Goal: Task Accomplishment & Management: Manage account settings

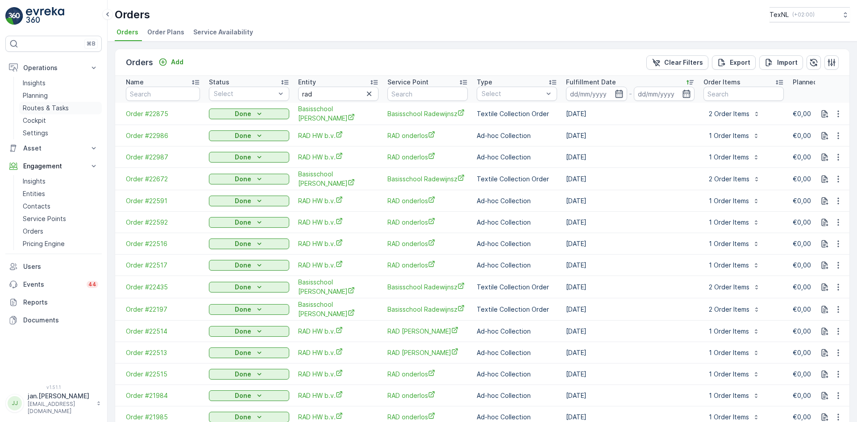
click at [50, 103] on link "Routes & Tasks" at bounding box center [60, 108] width 83 height 13
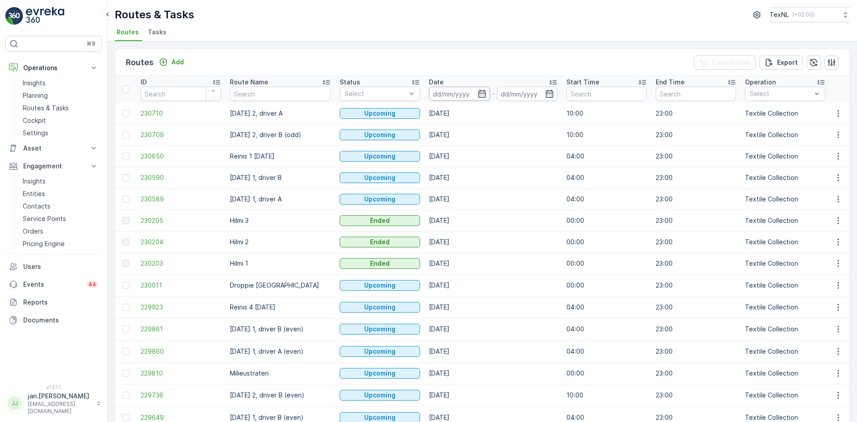
click at [444, 91] on input at bounding box center [459, 94] width 61 height 14
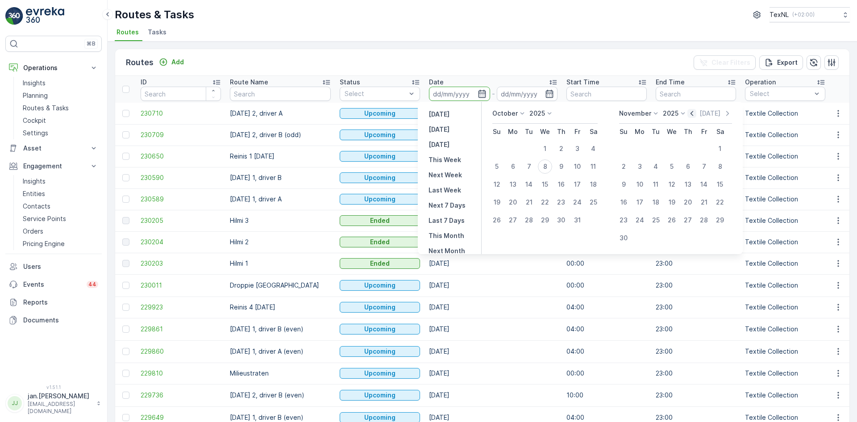
click at [693, 112] on icon "button" at bounding box center [692, 113] width 3 height 5
click at [515, 219] on div "29" at bounding box center [513, 220] width 14 height 14
type input "[DATE]"
click at [515, 219] on div "29" at bounding box center [513, 220] width 14 height 14
type input "[DATE]"
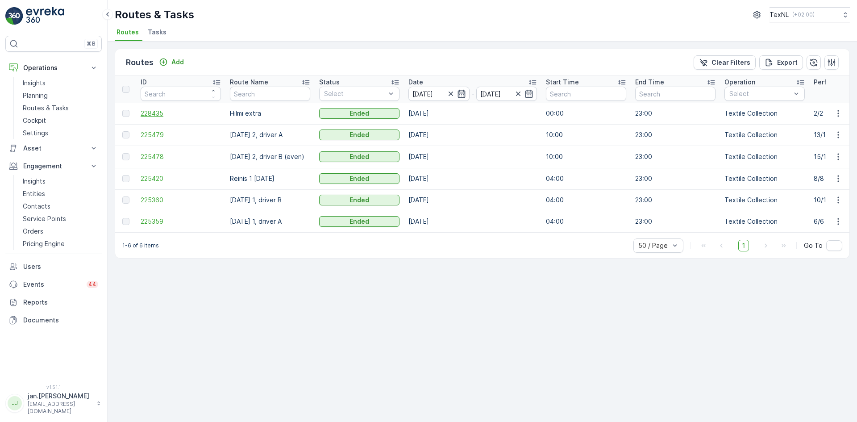
click at [157, 109] on span "228435" at bounding box center [181, 113] width 80 height 9
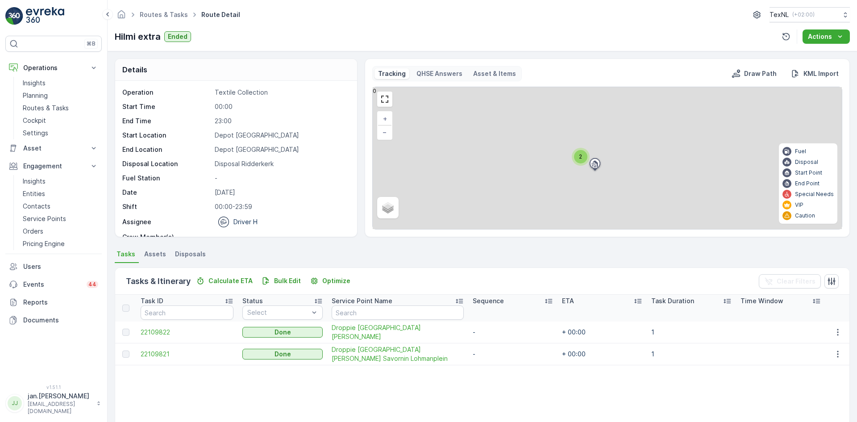
click at [191, 253] on span "Disposals" at bounding box center [190, 254] width 31 height 9
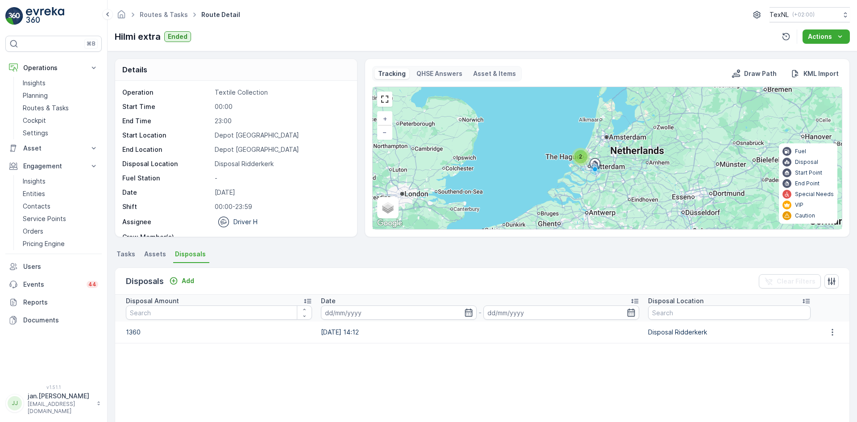
click at [125, 253] on span "Tasks" at bounding box center [126, 254] width 19 height 9
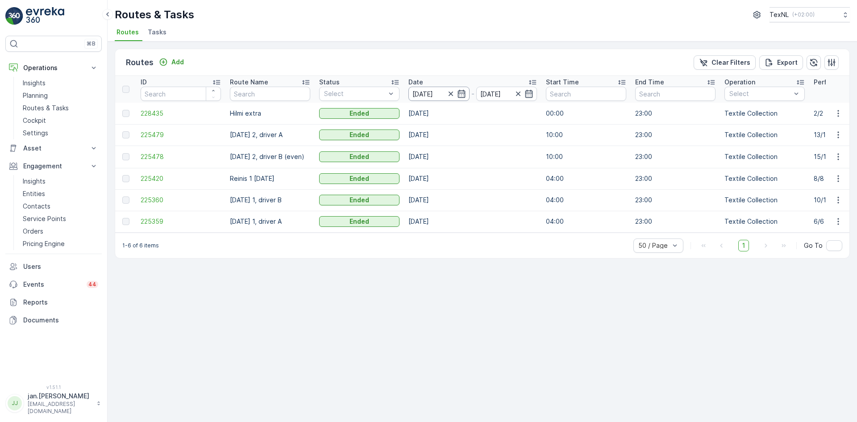
click at [421, 94] on input "[DATE]" at bounding box center [439, 94] width 61 height 14
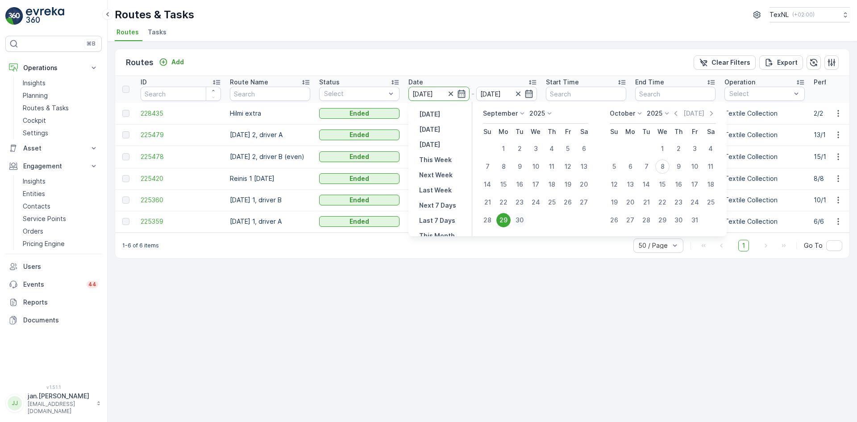
click at [520, 222] on div "30" at bounding box center [520, 220] width 14 height 14
type input "[DATE]"
click at [520, 222] on div "30" at bounding box center [520, 220] width 14 height 14
type input "[DATE]"
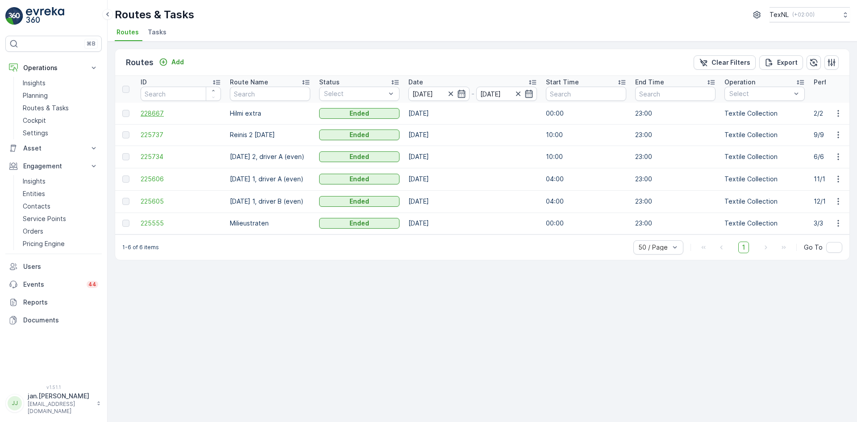
click at [164, 113] on span "228667" at bounding box center [181, 113] width 80 height 9
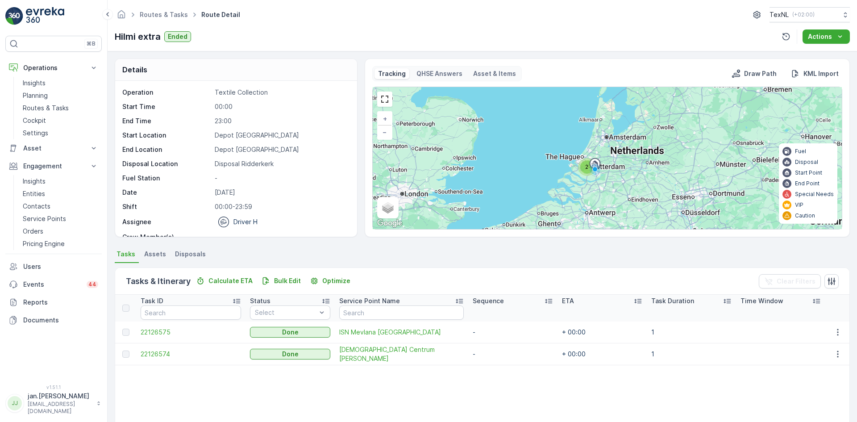
click at [191, 256] on span "Disposals" at bounding box center [190, 254] width 31 height 9
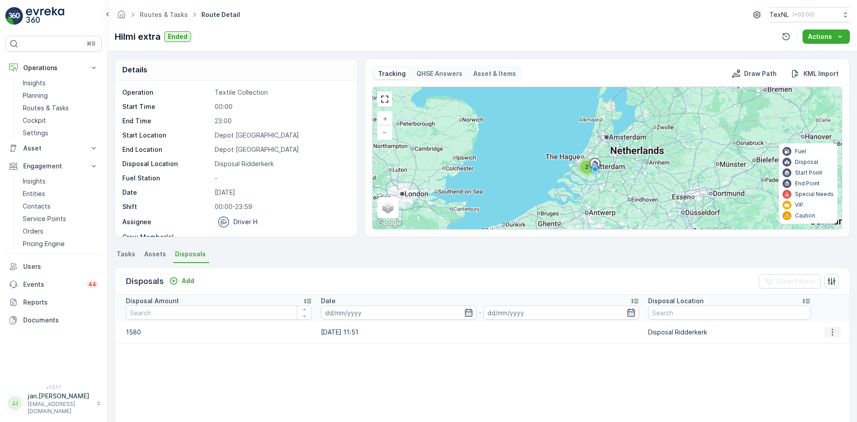
click at [832, 330] on icon "button" at bounding box center [832, 332] width 9 height 9
click at [819, 346] on span "Edit Disposal Amount" at bounding box center [820, 345] width 63 height 9
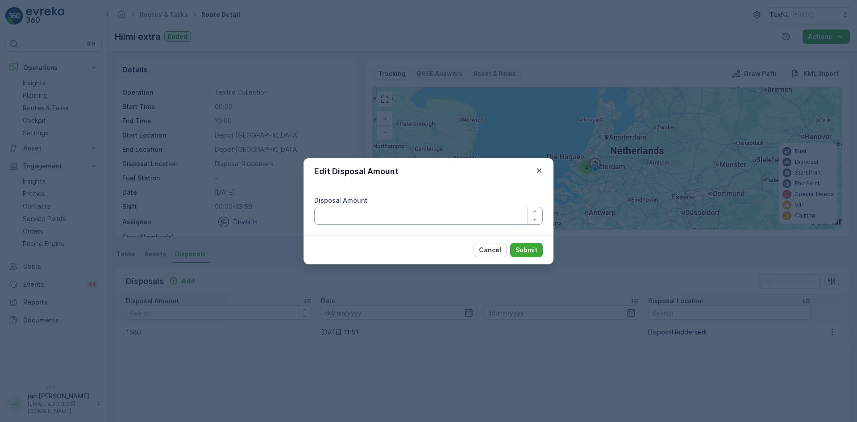
click at [427, 210] on Amount "Disposal Amount" at bounding box center [428, 216] width 229 height 18
type Amount "1380"
click at [521, 252] on p "Submit" at bounding box center [527, 250] width 22 height 9
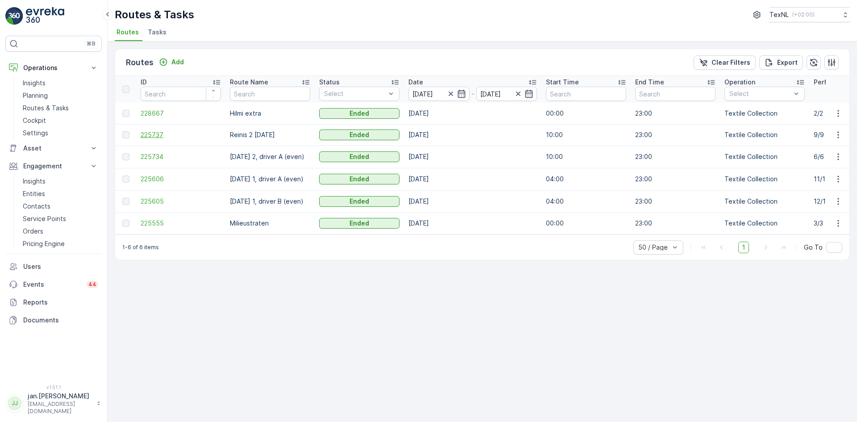
click at [163, 133] on span "225737" at bounding box center [181, 134] width 80 height 9
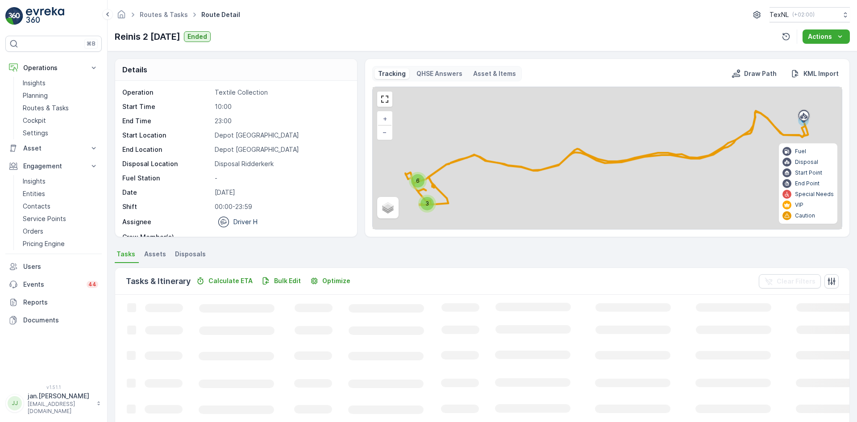
click at [192, 251] on span "Disposals" at bounding box center [190, 254] width 31 height 9
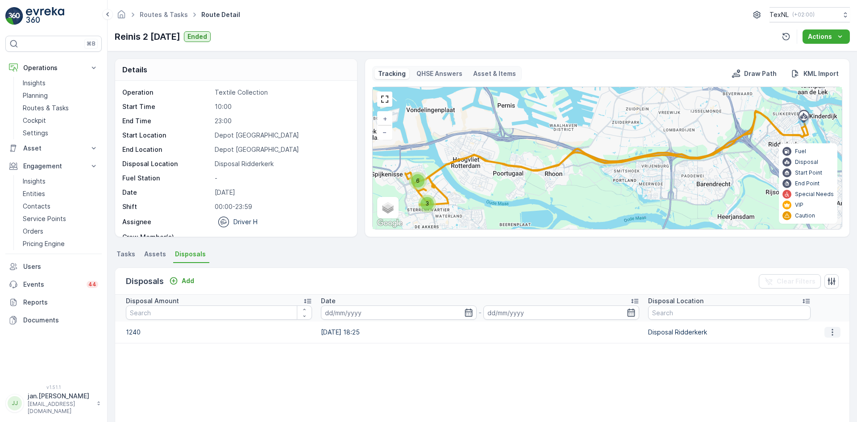
drag, startPoint x: 833, startPoint y: 333, endPoint x: 826, endPoint y: 336, distance: 7.6
click at [832, 333] on icon "button" at bounding box center [832, 332] width 9 height 9
click at [800, 346] on span "Edit Disposal Amount" at bounding box center [820, 345] width 63 height 9
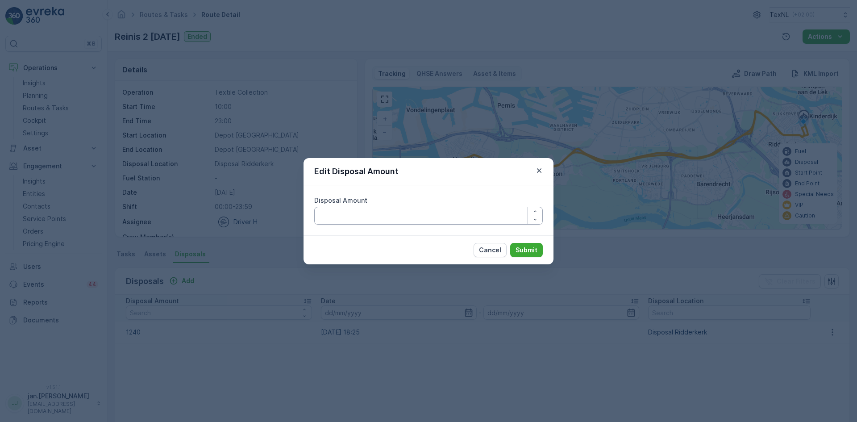
click at [425, 218] on Amount "Disposal Amount" at bounding box center [428, 216] width 229 height 18
type Amount "1040"
click at [526, 249] on p "Submit" at bounding box center [527, 250] width 22 height 9
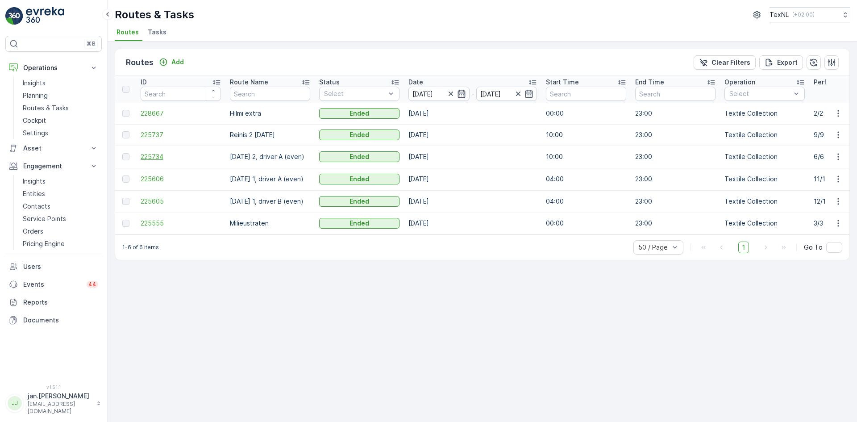
click at [162, 156] on span "225734" at bounding box center [181, 156] width 80 height 9
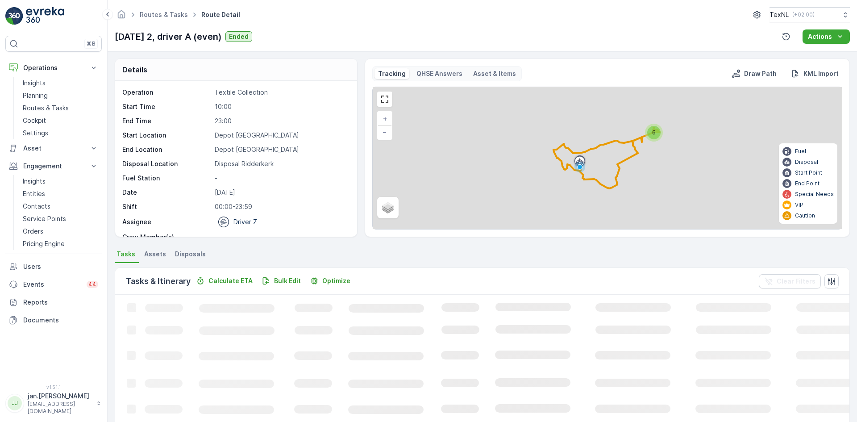
click at [193, 254] on span "Disposals" at bounding box center [190, 254] width 31 height 9
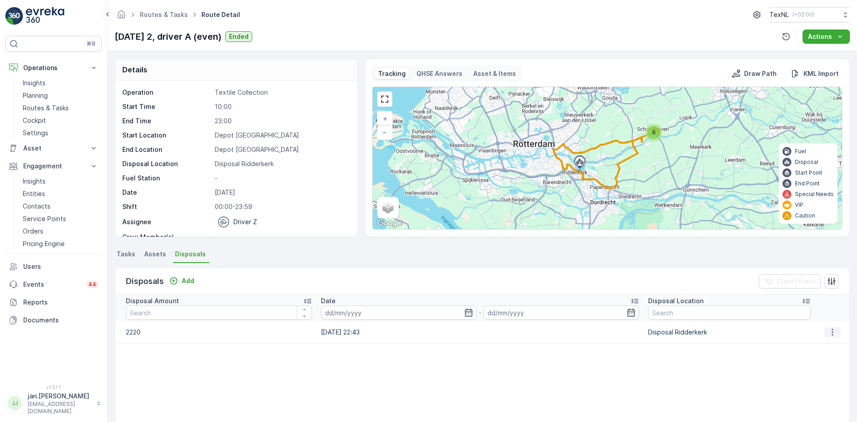
click at [832, 332] on icon "button" at bounding box center [832, 332] width 1 height 7
click at [821, 343] on span "Edit Disposal Amount" at bounding box center [820, 345] width 63 height 9
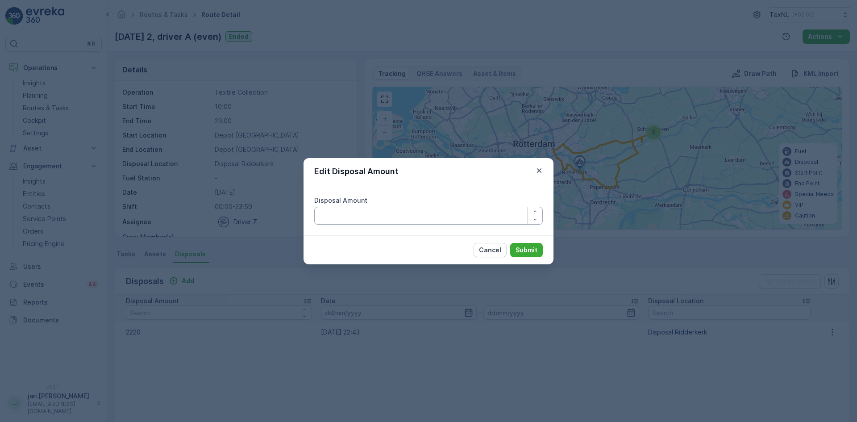
click at [429, 222] on Amount "Disposal Amount" at bounding box center [428, 216] width 229 height 18
type Amount "2020"
click at [533, 249] on p "Submit" at bounding box center [527, 250] width 22 height 9
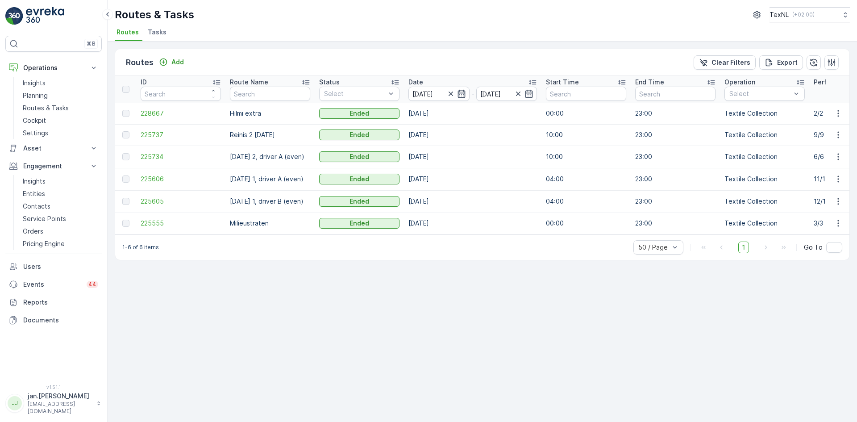
click at [151, 176] on span "225606" at bounding box center [181, 179] width 80 height 9
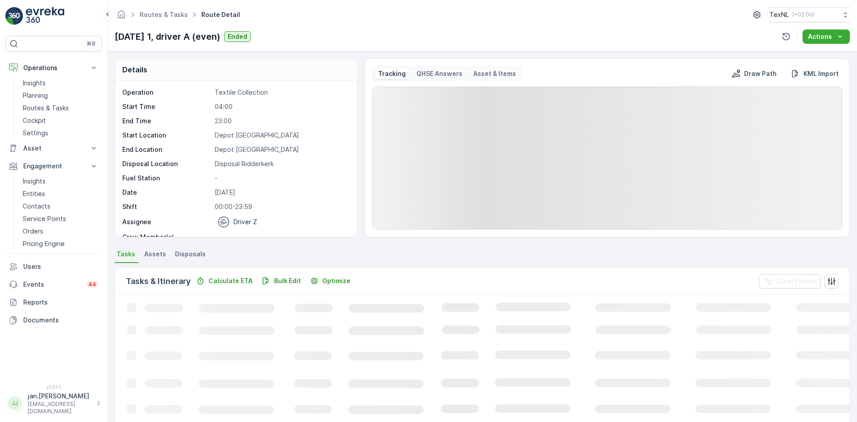
click at [196, 251] on span "Disposals" at bounding box center [190, 254] width 31 height 9
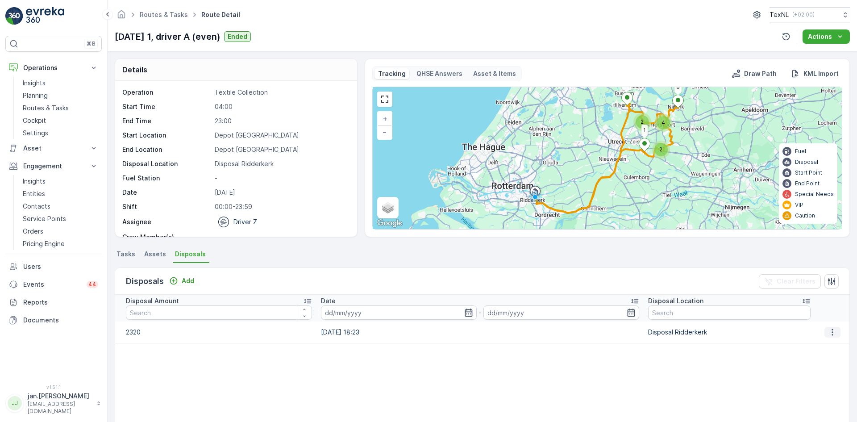
click at [828, 330] on icon "button" at bounding box center [832, 332] width 9 height 9
click at [807, 342] on span "Edit Disposal Amount" at bounding box center [820, 345] width 63 height 9
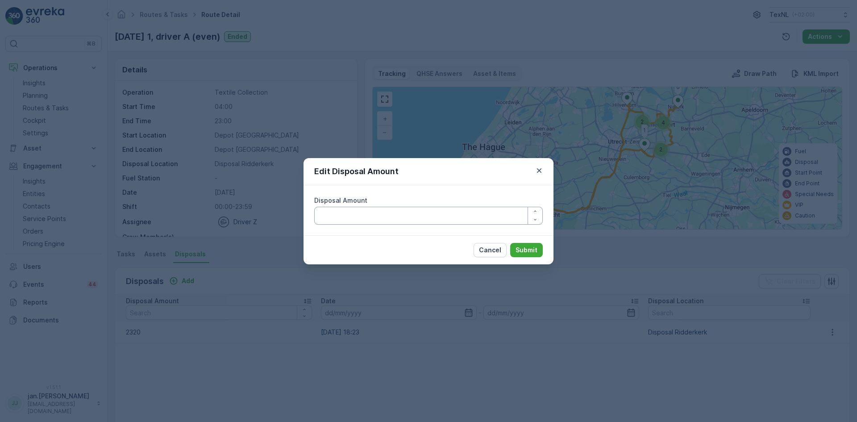
click at [422, 217] on Amount "Disposal Amount" at bounding box center [428, 216] width 229 height 18
type Amount "2120"
click at [518, 250] on p "Submit" at bounding box center [527, 250] width 22 height 9
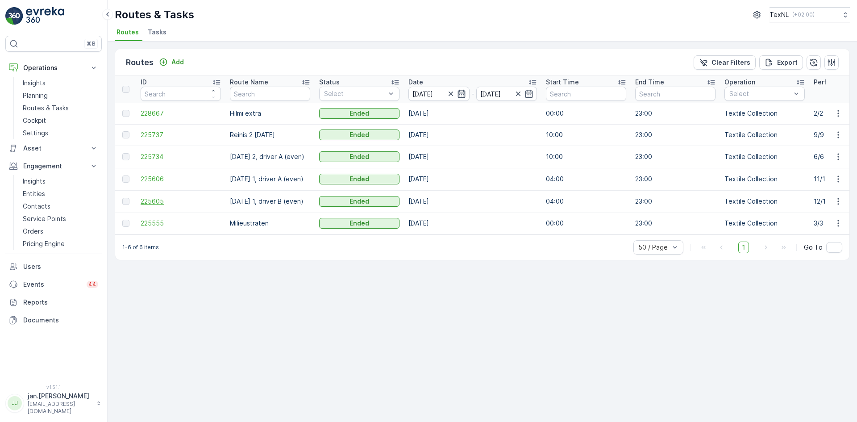
click at [151, 201] on span "225605" at bounding box center [181, 201] width 80 height 9
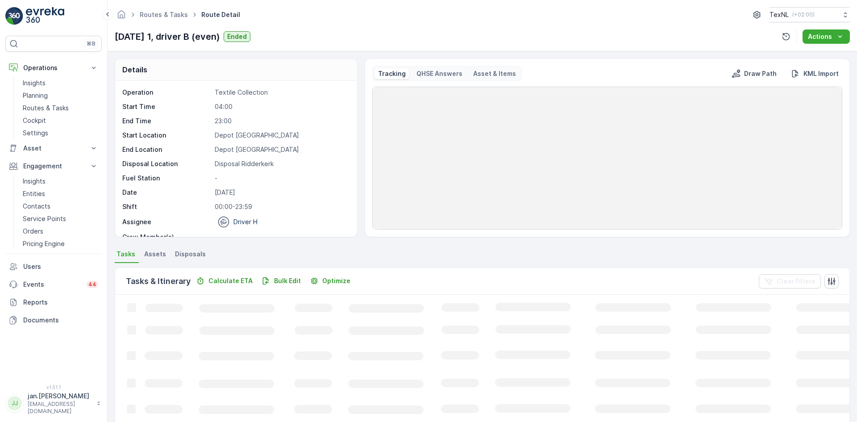
click at [194, 253] on span "Disposals" at bounding box center [190, 254] width 31 height 9
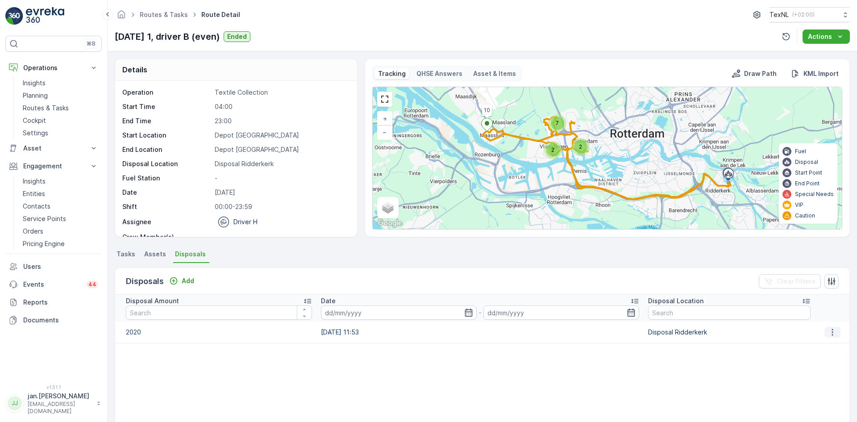
click at [828, 330] on icon "button" at bounding box center [832, 332] width 9 height 9
click at [808, 343] on span "Edit Disposal Amount" at bounding box center [820, 345] width 63 height 9
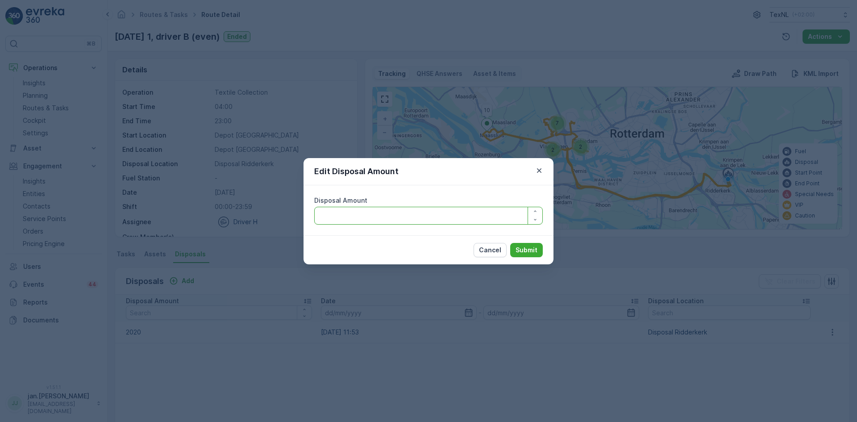
click at [452, 222] on Amount "Disposal Amount" at bounding box center [428, 216] width 229 height 18
type Amount "1820"
click at [525, 250] on p "Submit" at bounding box center [527, 250] width 22 height 9
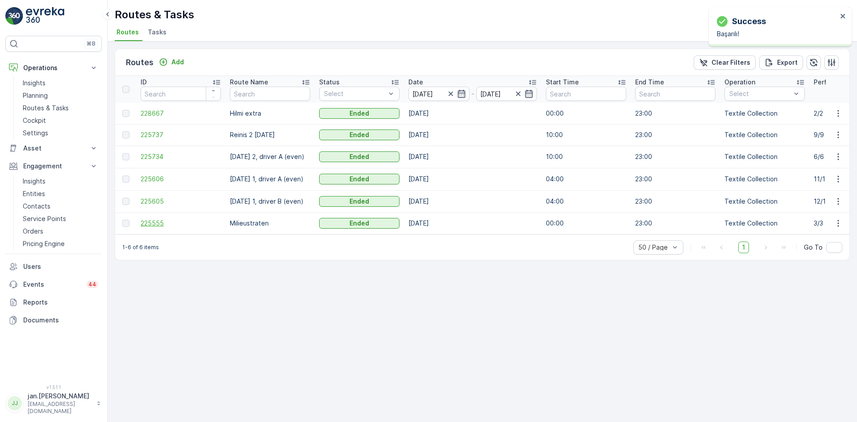
click at [148, 221] on span "225555" at bounding box center [181, 223] width 80 height 9
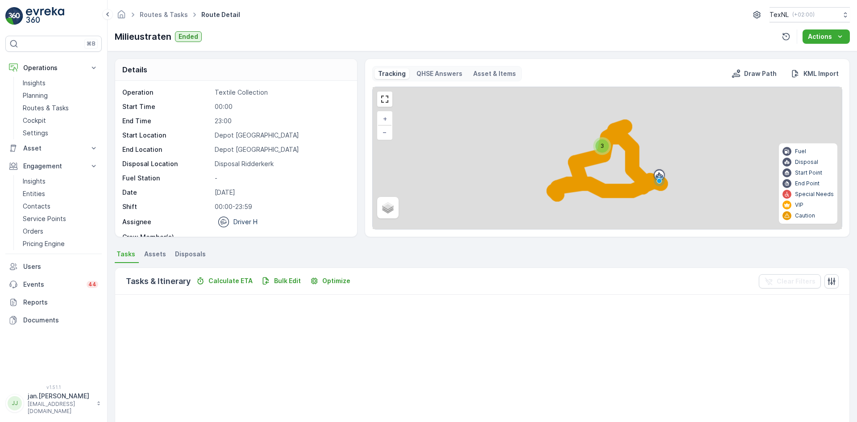
click at [191, 255] on span "Disposals" at bounding box center [190, 254] width 31 height 9
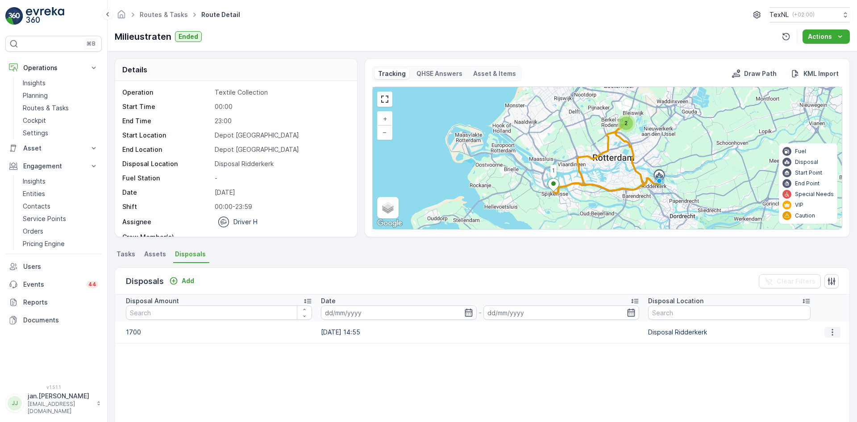
click at [829, 333] on icon "button" at bounding box center [832, 332] width 9 height 9
click at [816, 344] on span "Edit Disposal Amount" at bounding box center [820, 345] width 63 height 9
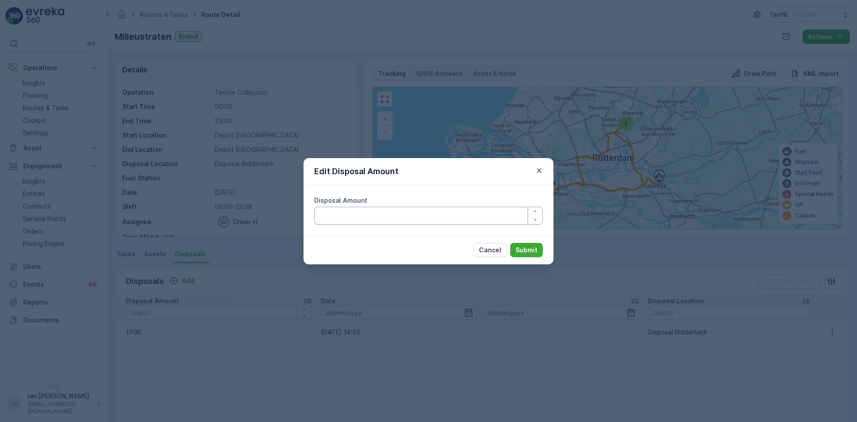
click at [387, 213] on Amount "Disposal Amount" at bounding box center [428, 216] width 229 height 18
type Amount "1500"
click at [532, 251] on p "Submit" at bounding box center [527, 250] width 22 height 9
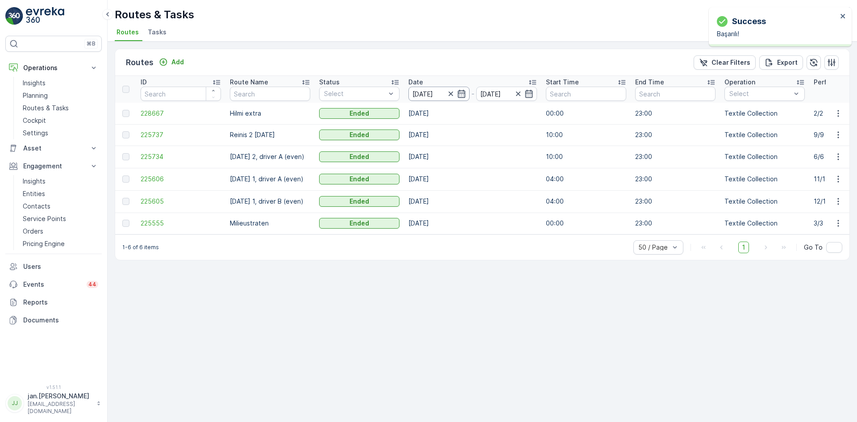
click at [423, 92] on input "[DATE]" at bounding box center [439, 94] width 61 height 14
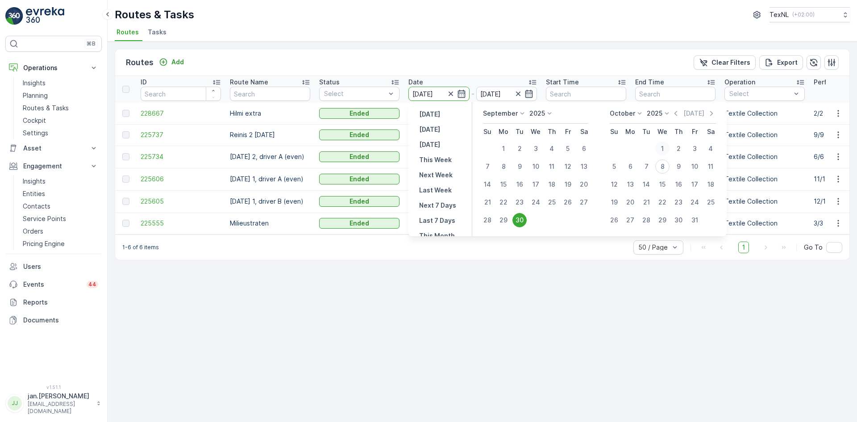
click at [661, 149] on div "1" at bounding box center [663, 149] width 14 height 14
type input "[DATE]"
click at [661, 148] on div "1" at bounding box center [663, 149] width 14 height 14
type input "[DATE]"
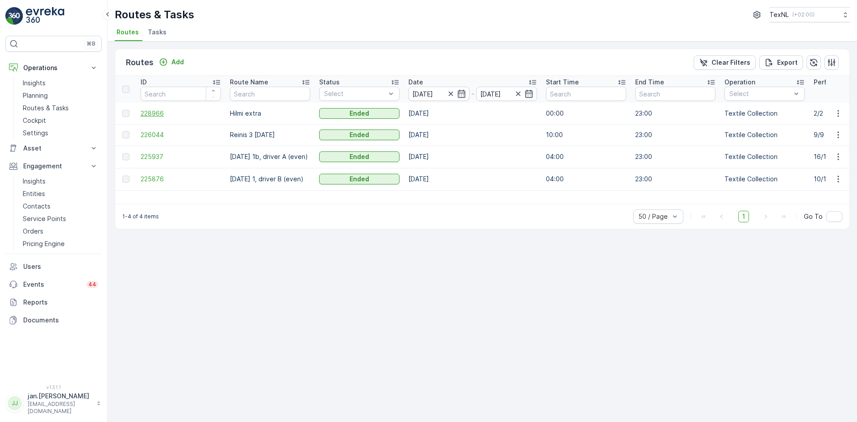
click at [151, 115] on span "228966" at bounding box center [181, 113] width 80 height 9
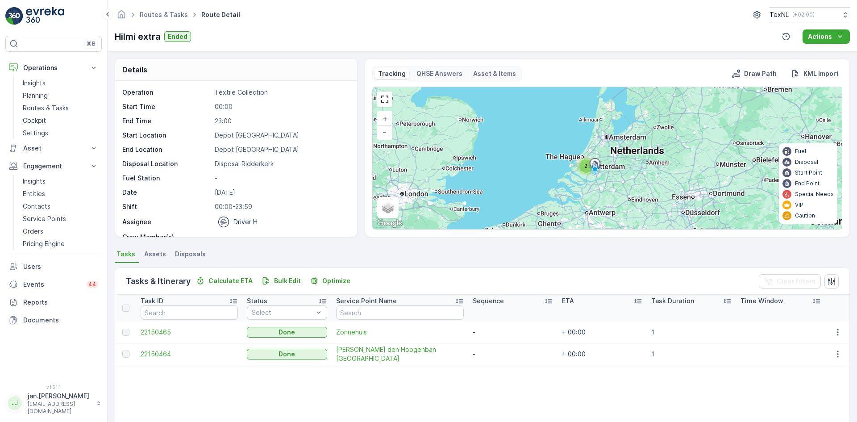
click at [189, 253] on span "Disposals" at bounding box center [190, 254] width 31 height 9
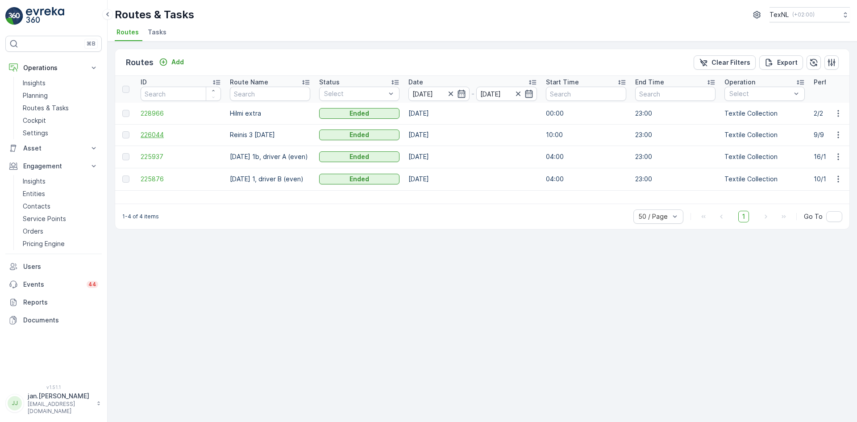
click at [153, 137] on span "226044" at bounding box center [181, 134] width 80 height 9
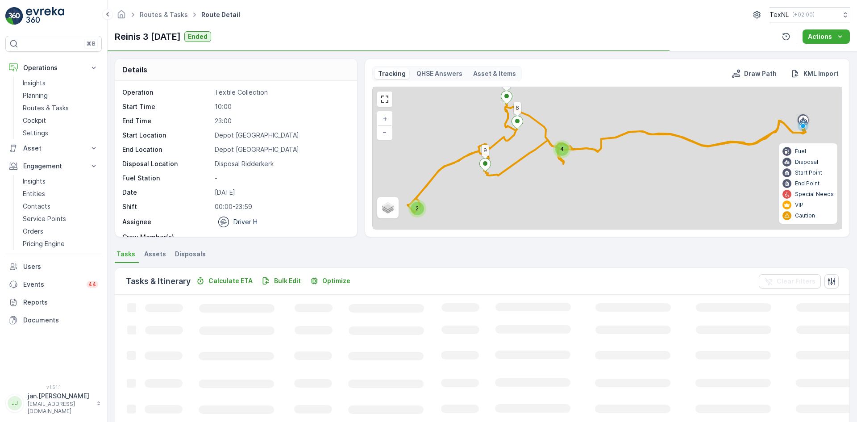
click at [196, 254] on span "Disposals" at bounding box center [190, 254] width 31 height 9
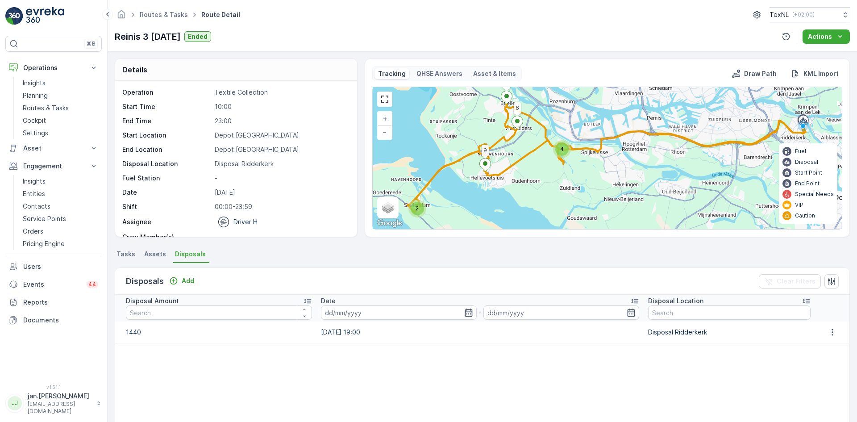
click at [833, 339] on td at bounding box center [833, 332] width 34 height 21
click at [831, 335] on icon "button" at bounding box center [832, 332] width 9 height 9
click at [820, 343] on span "Edit Disposal Amount" at bounding box center [820, 345] width 63 height 9
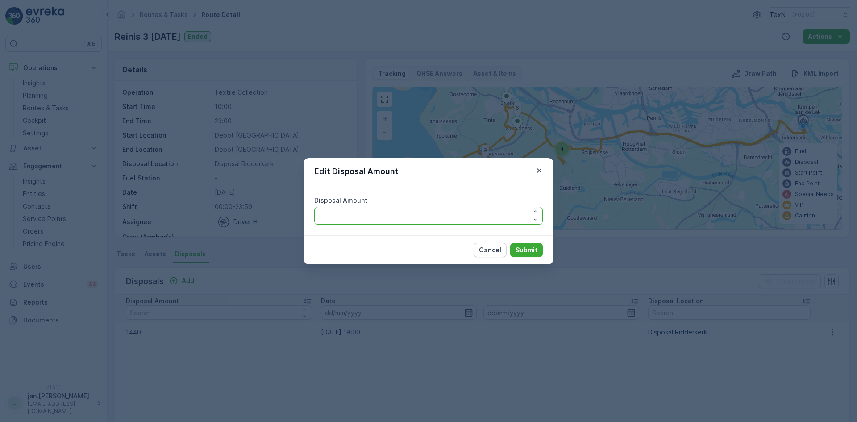
click at [403, 218] on Amount "Disposal Amount" at bounding box center [428, 216] width 229 height 18
type Amount "1240"
click at [522, 249] on p "Submit" at bounding box center [527, 250] width 22 height 9
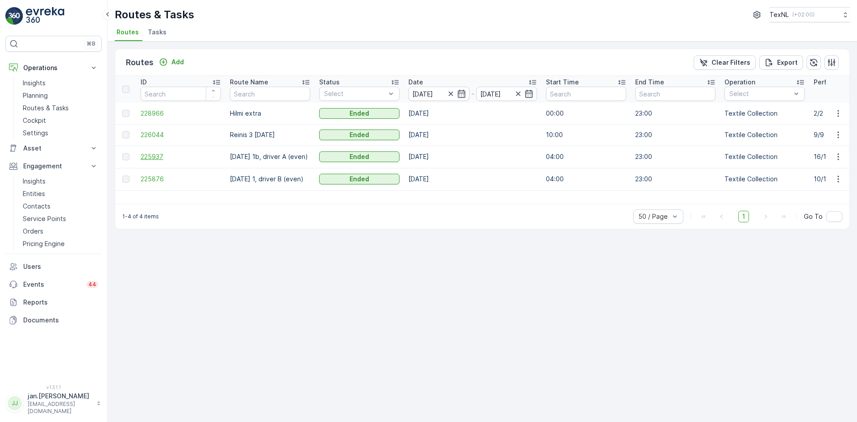
click at [159, 160] on span "225937" at bounding box center [181, 156] width 80 height 9
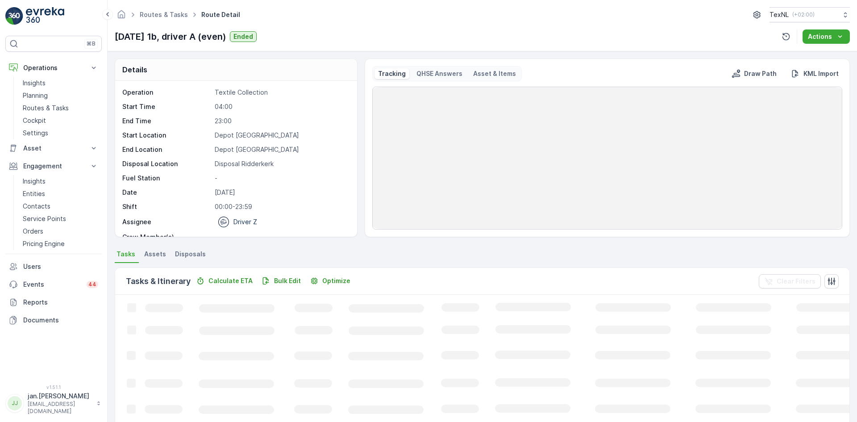
click at [194, 253] on span "Disposals" at bounding box center [190, 254] width 31 height 9
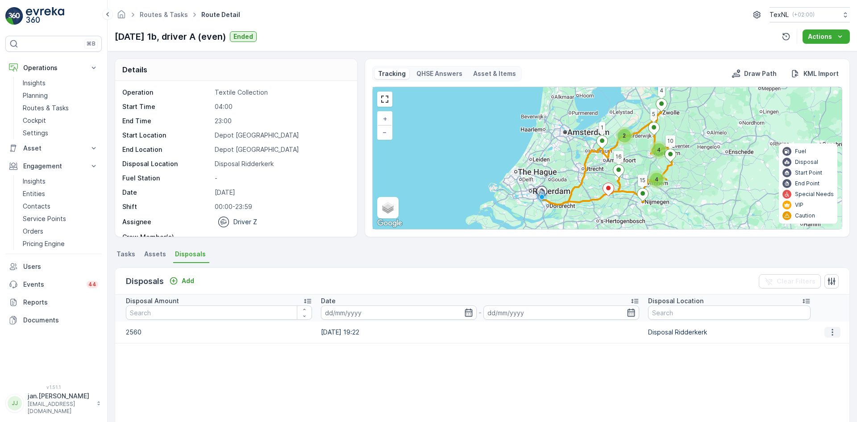
click at [825, 334] on button "button" at bounding box center [833, 332] width 16 height 11
click at [814, 347] on span "Edit Disposal Amount" at bounding box center [820, 345] width 63 height 9
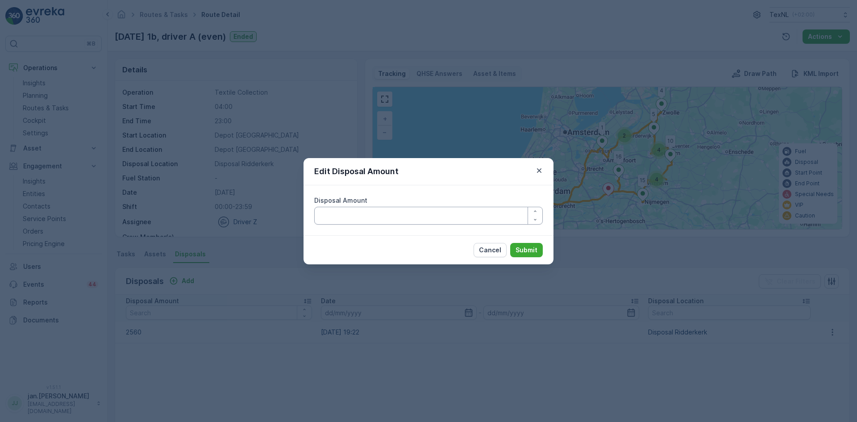
click at [408, 220] on Amount "Disposal Amount" at bounding box center [428, 216] width 229 height 18
type Amount "2360"
click at [523, 251] on p "Submit" at bounding box center [527, 250] width 22 height 9
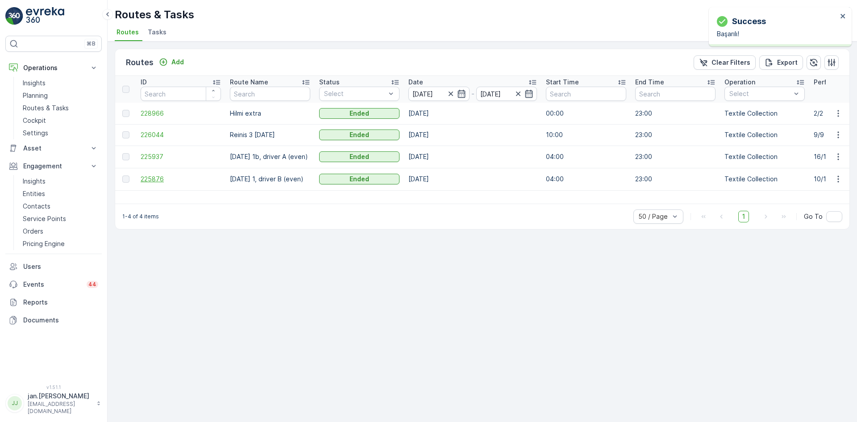
click at [163, 177] on span "225876" at bounding box center [181, 179] width 80 height 9
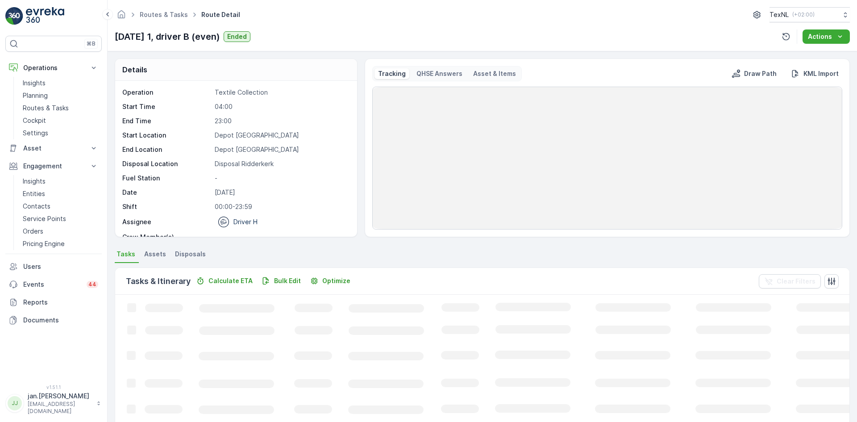
click at [195, 254] on span "Disposals" at bounding box center [190, 254] width 31 height 9
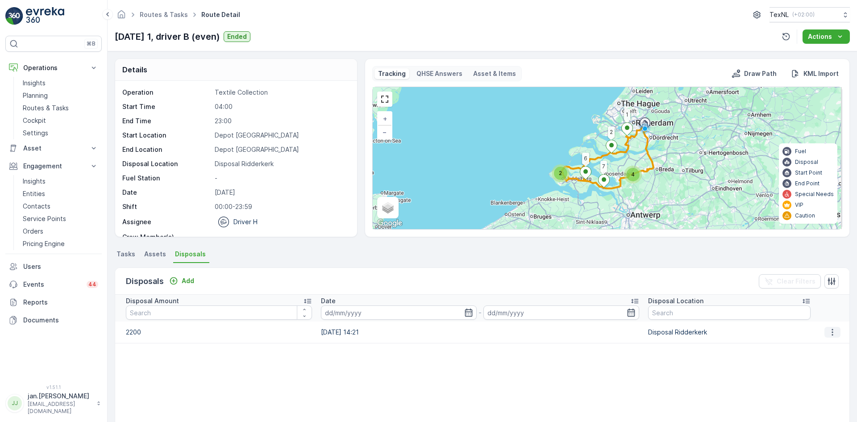
click at [828, 335] on icon "button" at bounding box center [832, 332] width 9 height 9
click at [811, 343] on span "Edit Disposal Amount" at bounding box center [820, 345] width 63 height 9
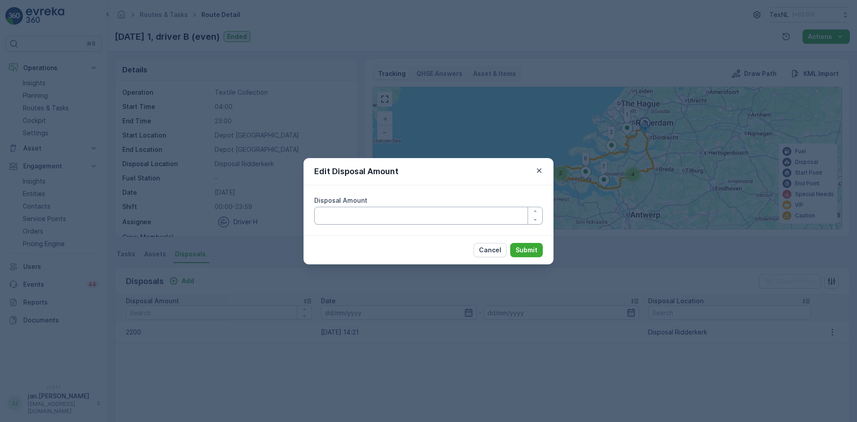
click at [434, 214] on Amount "Disposal Amount" at bounding box center [428, 216] width 229 height 18
type Amount "2000"
click at [522, 252] on p "Submit" at bounding box center [527, 250] width 22 height 9
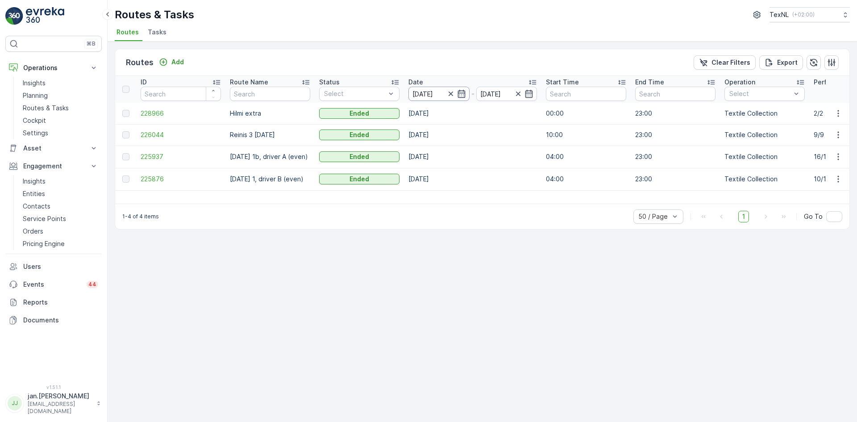
click at [429, 92] on input "[DATE]" at bounding box center [439, 94] width 61 height 14
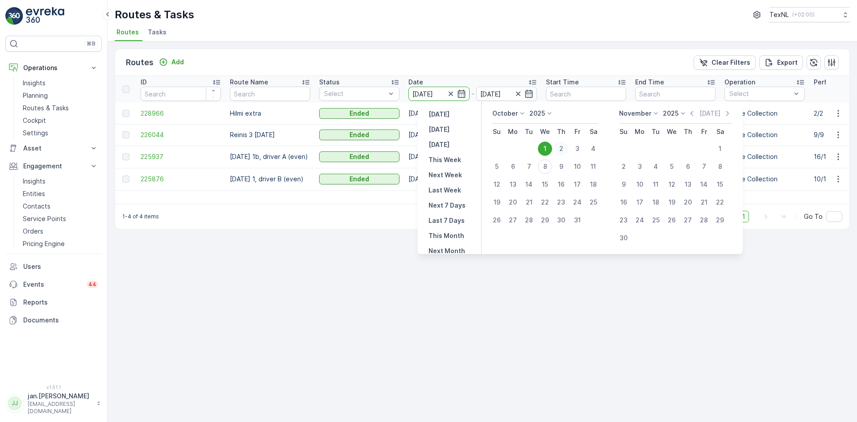
click at [563, 147] on div "2" at bounding box center [561, 149] width 14 height 14
type input "[DATE]"
click at [563, 147] on div "2" at bounding box center [561, 149] width 14 height 14
type input "[DATE]"
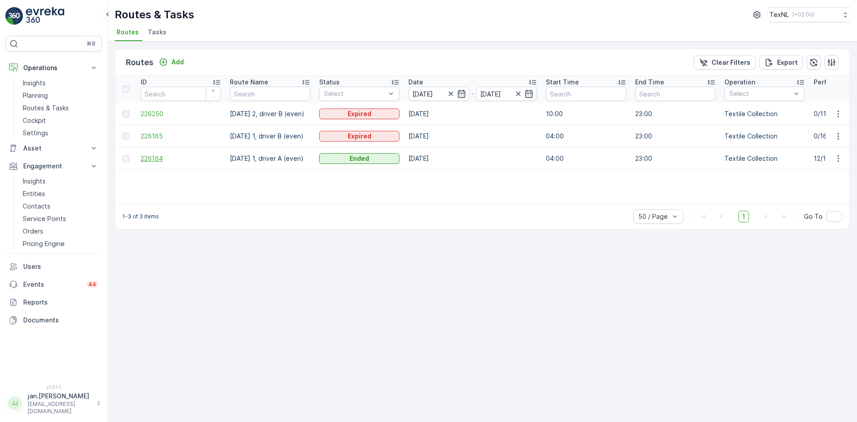
click at [148, 155] on span "226164" at bounding box center [181, 158] width 80 height 9
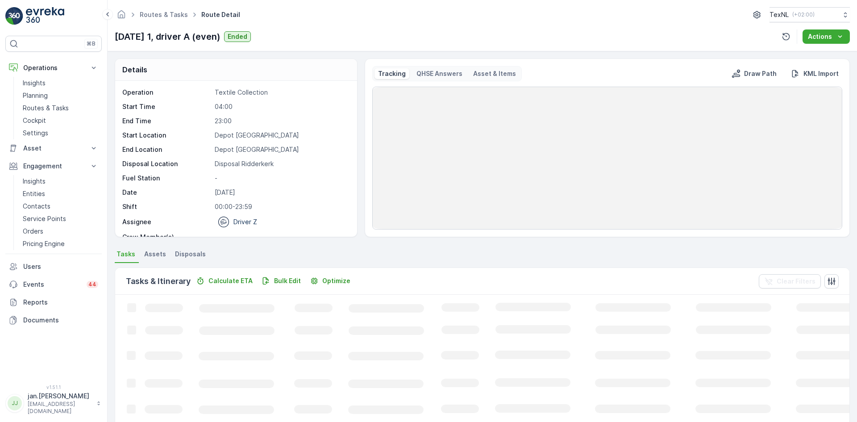
click at [186, 252] on span "Disposals" at bounding box center [190, 254] width 31 height 9
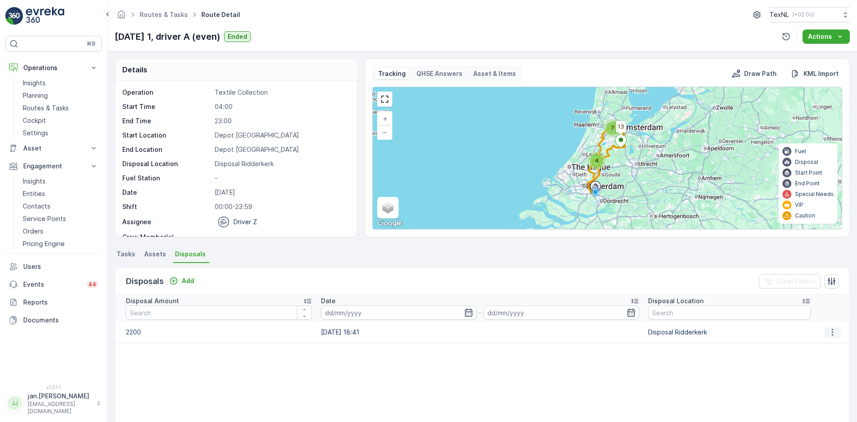
click at [825, 331] on button "button" at bounding box center [833, 332] width 16 height 11
click at [816, 345] on span "Edit Disposal Amount" at bounding box center [820, 345] width 63 height 9
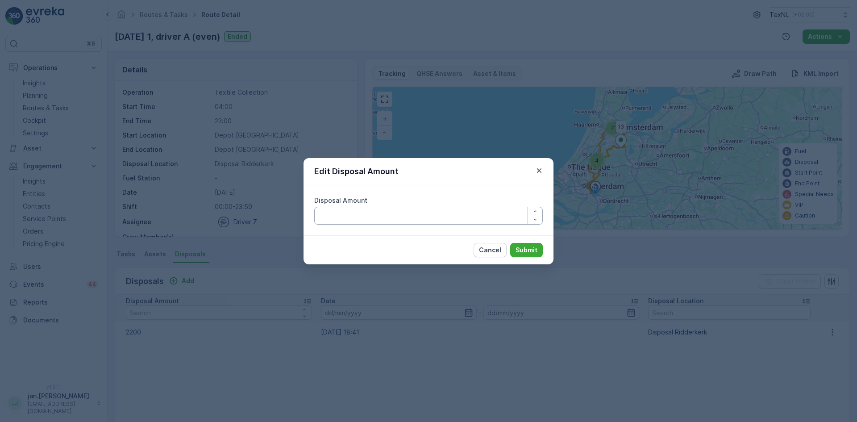
click at [365, 210] on Amount "Disposal Amount" at bounding box center [428, 216] width 229 height 18
type Amount "2000"
click at [517, 249] on p "Submit" at bounding box center [527, 250] width 22 height 9
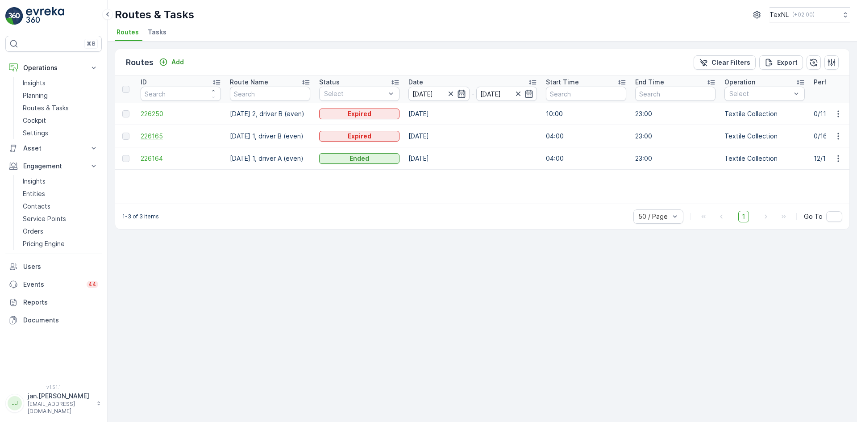
click at [144, 139] on span "226165" at bounding box center [181, 136] width 80 height 9
click at [151, 112] on span "226250" at bounding box center [181, 113] width 80 height 9
click at [418, 94] on input "[DATE]" at bounding box center [439, 94] width 61 height 14
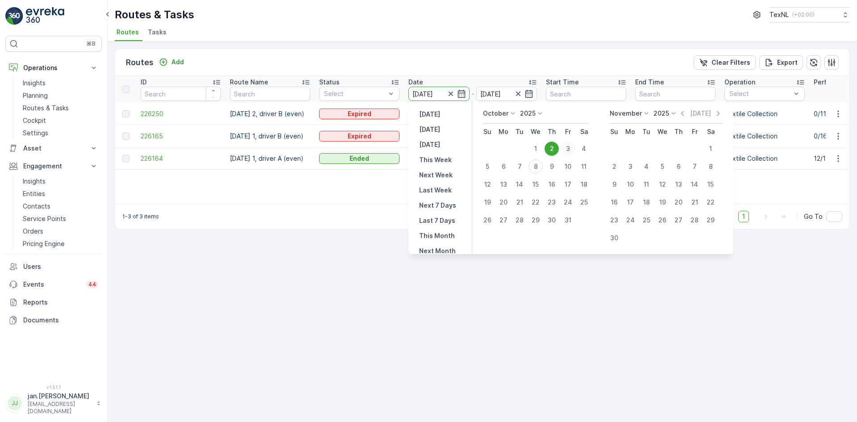
click at [567, 150] on div "3" at bounding box center [568, 149] width 14 height 14
type input "[DATE]"
click at [566, 150] on div "3" at bounding box center [568, 149] width 14 height 14
type input "[DATE]"
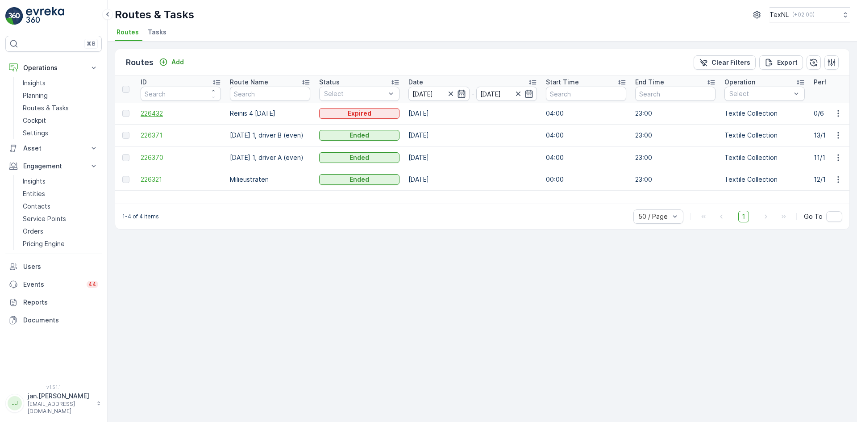
click at [148, 111] on span "226432" at bounding box center [181, 113] width 80 height 9
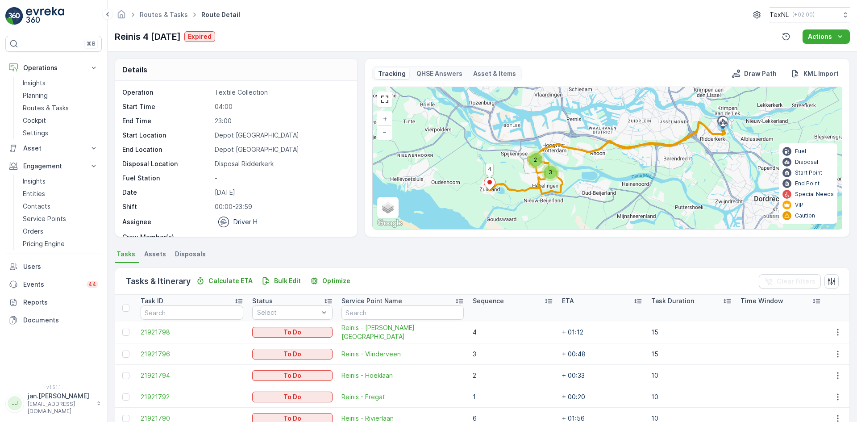
click at [191, 252] on span "Disposals" at bounding box center [190, 254] width 31 height 9
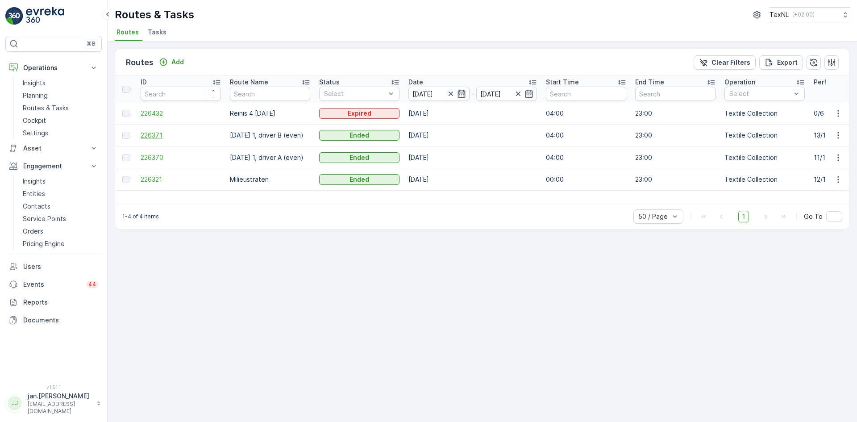
click at [154, 135] on span "226371" at bounding box center [181, 135] width 80 height 9
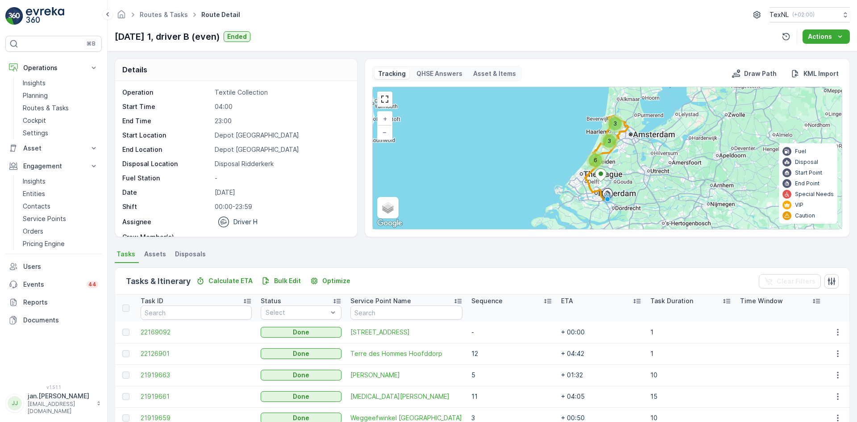
click at [192, 252] on span "Disposals" at bounding box center [190, 254] width 31 height 9
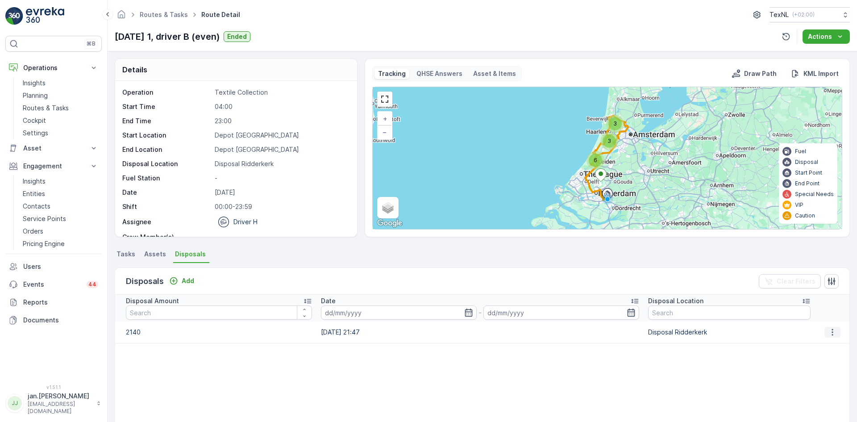
click at [828, 329] on icon "button" at bounding box center [832, 332] width 9 height 9
click at [813, 339] on div "Edit Disposal Amount" at bounding box center [821, 345] width 70 height 13
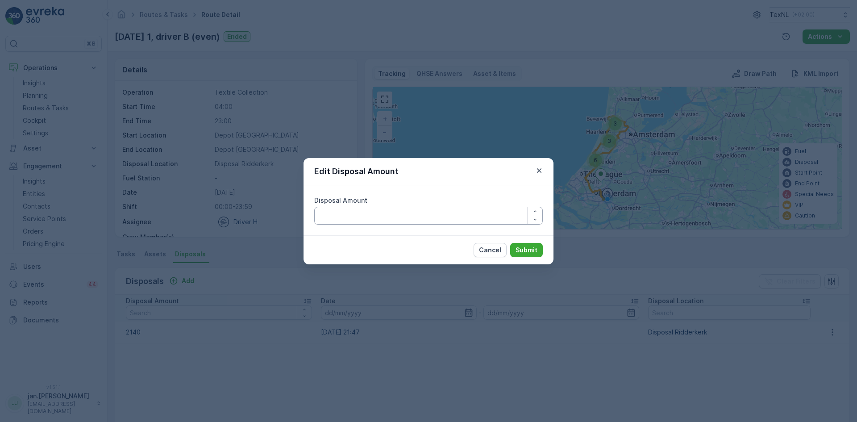
click at [384, 209] on Amount "Disposal Amount" at bounding box center [428, 216] width 229 height 18
type Amount "1940"
click at [528, 249] on p "Submit" at bounding box center [527, 250] width 22 height 9
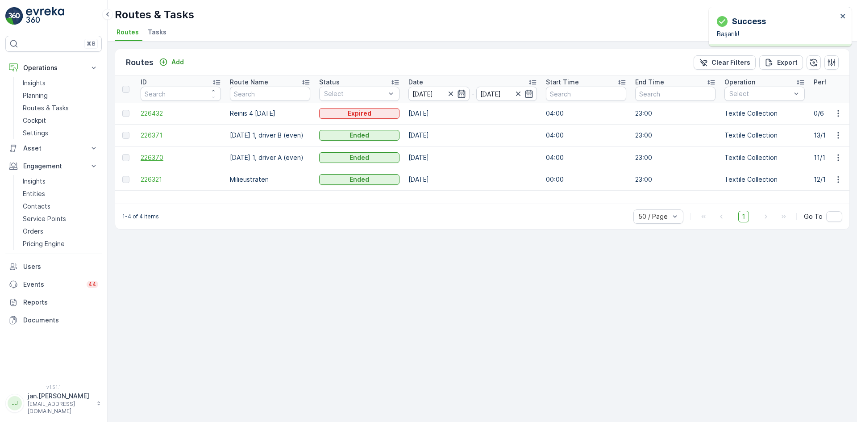
click at [163, 158] on span "226370" at bounding box center [181, 157] width 80 height 9
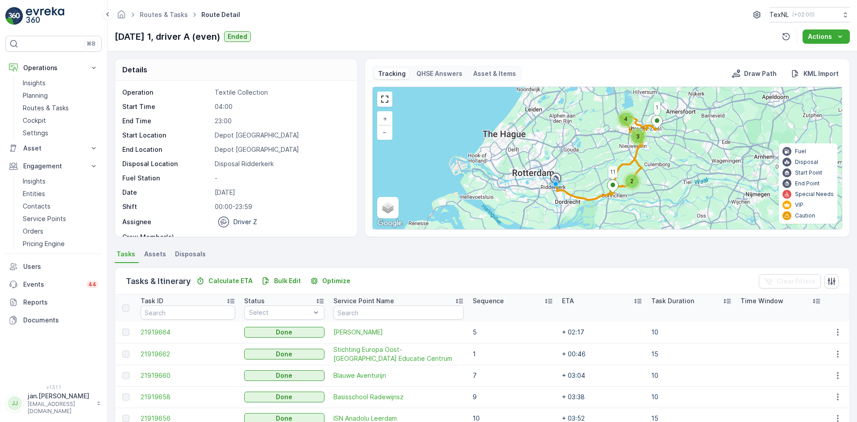
click at [194, 256] on span "Disposals" at bounding box center [190, 254] width 31 height 9
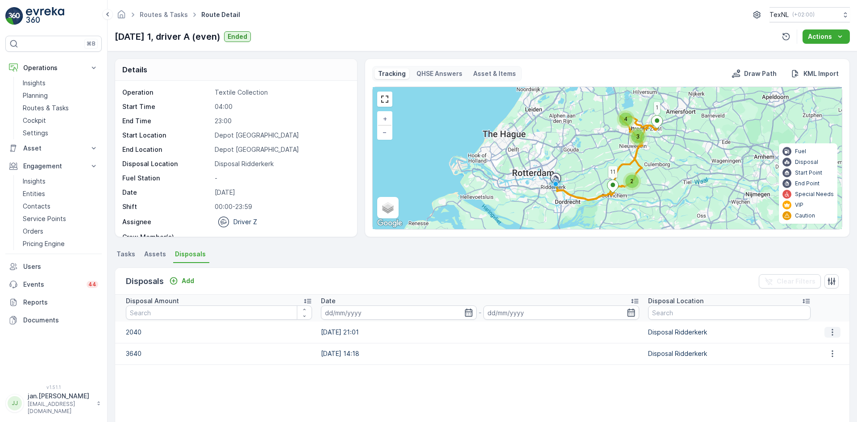
click at [825, 332] on button "button" at bounding box center [833, 332] width 16 height 11
click at [809, 344] on span "Edit Disposal Amount" at bounding box center [820, 345] width 63 height 9
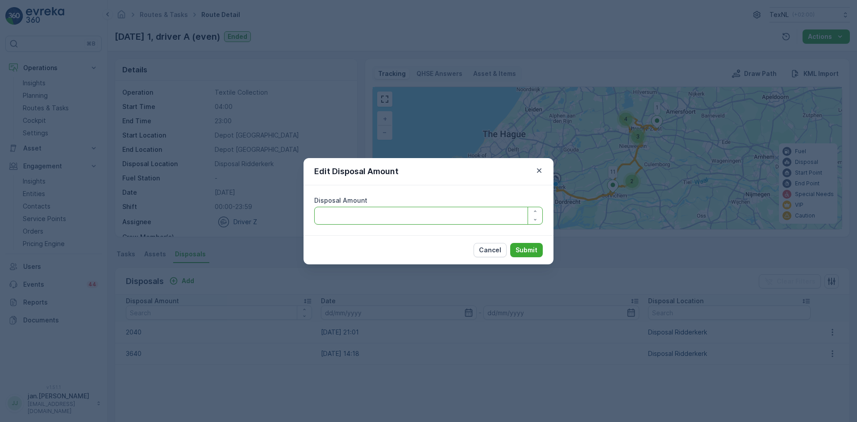
click at [457, 218] on Amount "Disposal Amount" at bounding box center [428, 216] width 229 height 18
type Amount "1940"
click at [529, 252] on p "Submit" at bounding box center [527, 250] width 22 height 9
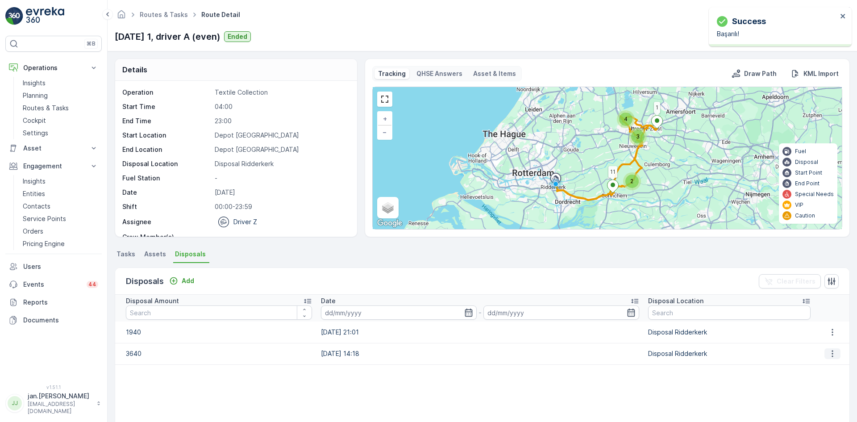
click at [832, 356] on icon "button" at bounding box center [832, 354] width 1 height 7
click at [814, 372] on div "Edit Disposal Amount" at bounding box center [821, 367] width 70 height 13
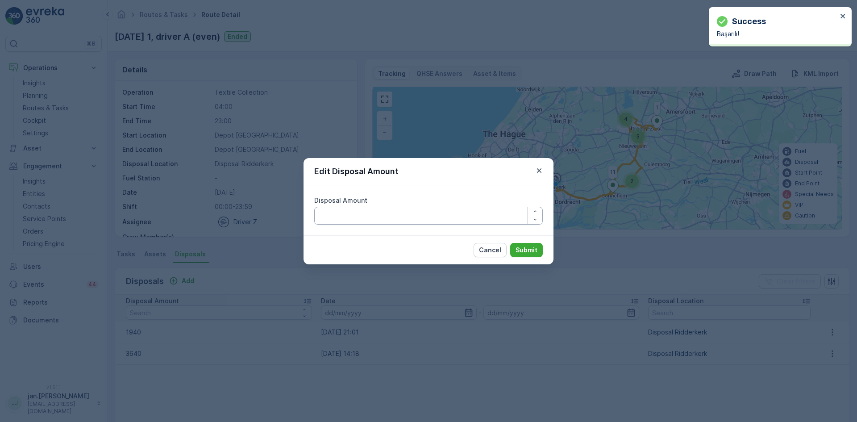
click at [463, 215] on Amount "Disposal Amount" at bounding box center [428, 216] width 229 height 18
type Amount "3540"
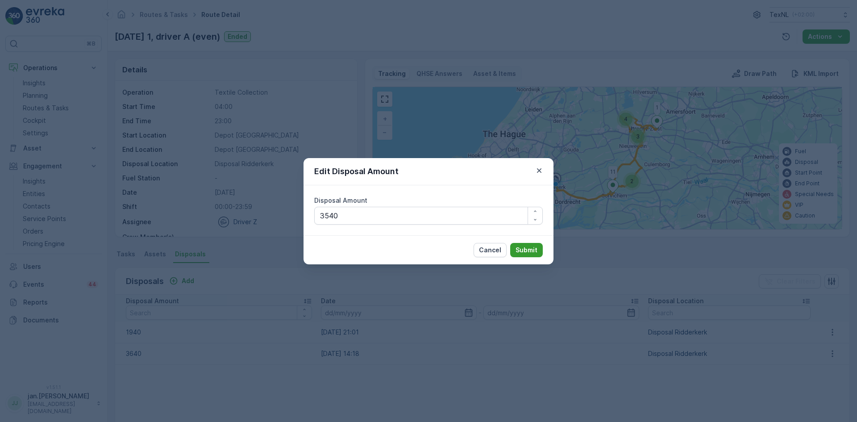
click at [532, 249] on p "Submit" at bounding box center [527, 250] width 22 height 9
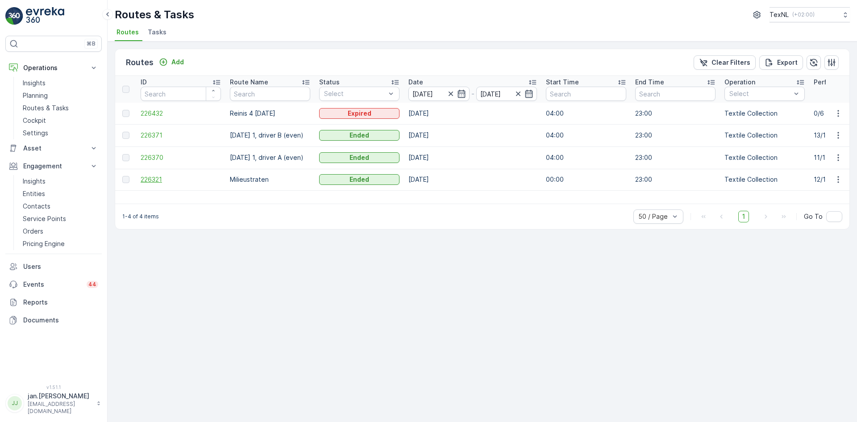
click at [155, 175] on span "226321" at bounding box center [181, 179] width 80 height 9
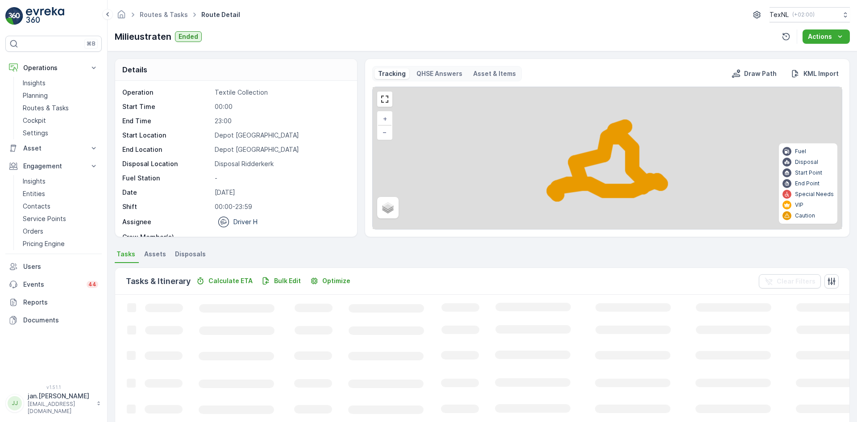
click at [194, 250] on span "Disposals" at bounding box center [190, 254] width 31 height 9
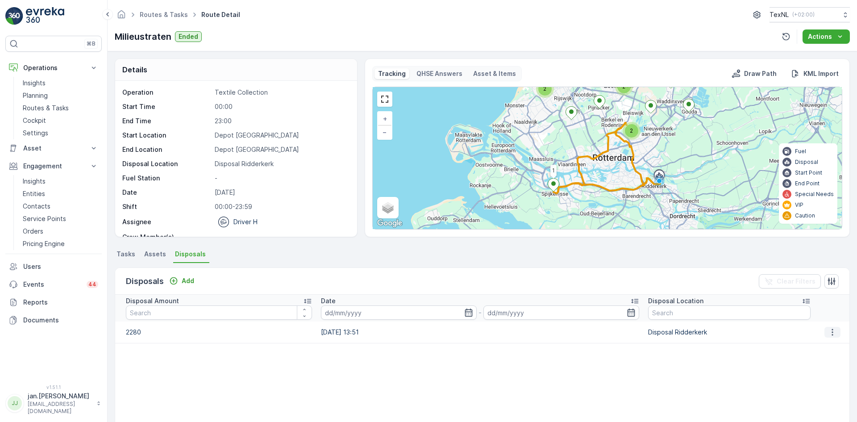
click at [828, 332] on icon "button" at bounding box center [832, 332] width 9 height 9
click at [822, 347] on span "Edit Disposal Amount" at bounding box center [820, 345] width 63 height 9
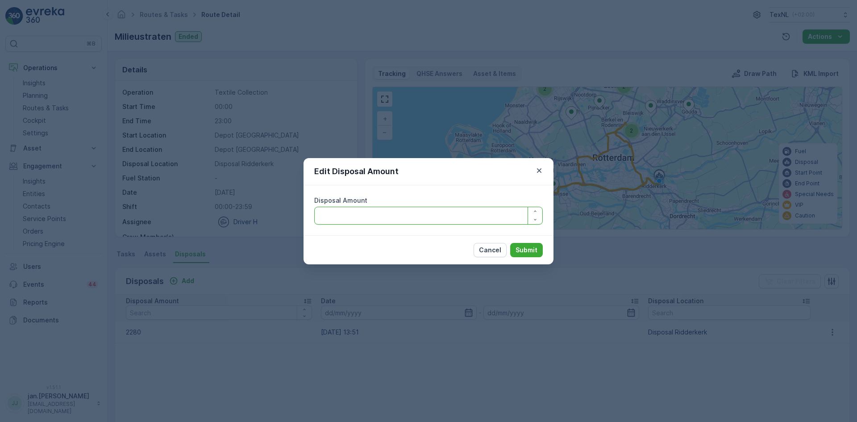
click at [353, 213] on Amount "Disposal Amount" at bounding box center [428, 216] width 229 height 18
type Amount "2080"
click at [521, 252] on p "Submit" at bounding box center [527, 250] width 22 height 9
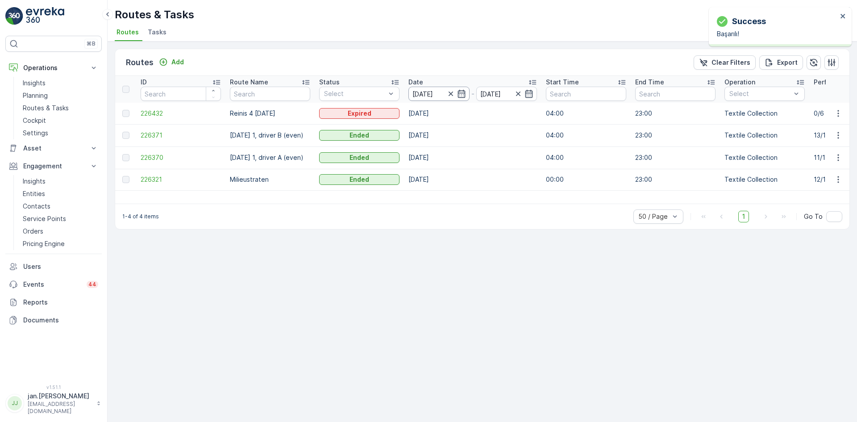
drag, startPoint x: 423, startPoint y: 89, endPoint x: 431, endPoint y: 88, distance: 7.6
click at [423, 89] on input "[DATE]" at bounding box center [439, 94] width 61 height 14
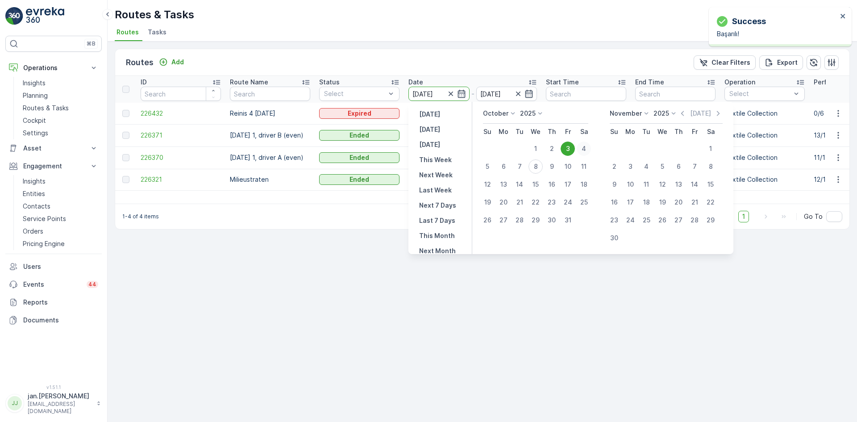
click at [584, 146] on div "4" at bounding box center [584, 149] width 14 height 14
type input "[DATE]"
click at [584, 146] on div "4" at bounding box center [584, 149] width 14 height 14
type input "[DATE]"
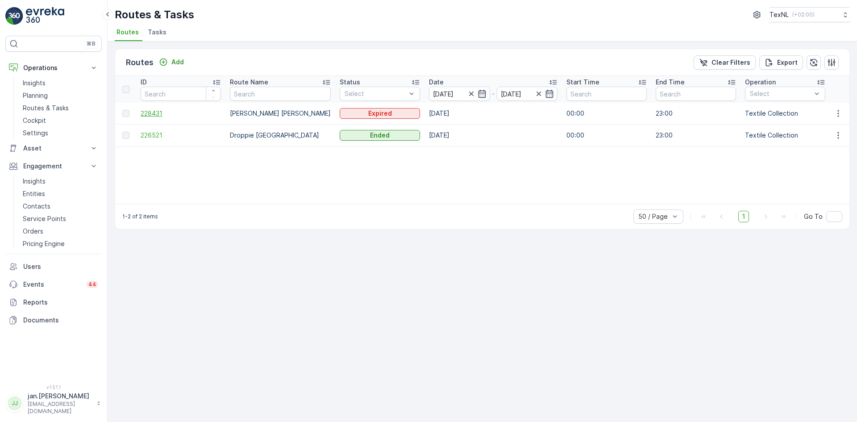
click at [155, 117] on span "228431" at bounding box center [181, 113] width 80 height 9
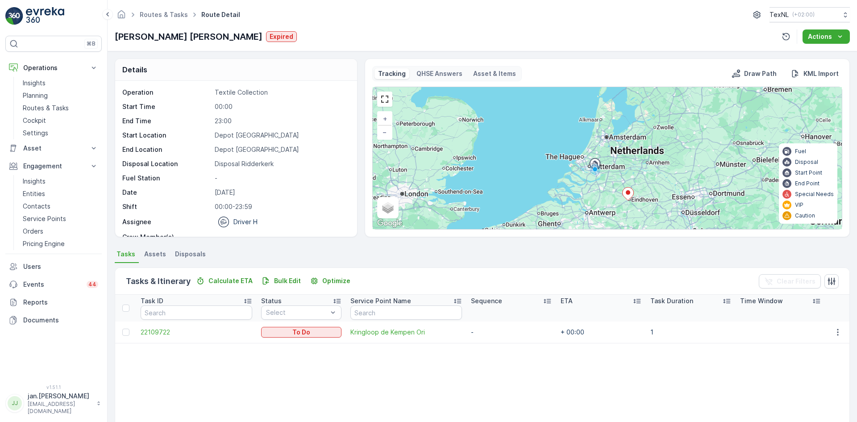
click at [186, 254] on span "Disposals" at bounding box center [190, 254] width 31 height 9
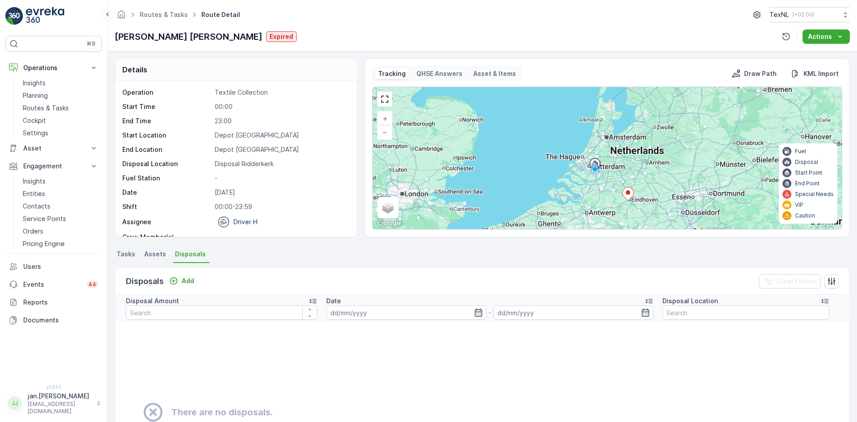
click at [127, 258] on span "Tasks" at bounding box center [126, 254] width 19 height 9
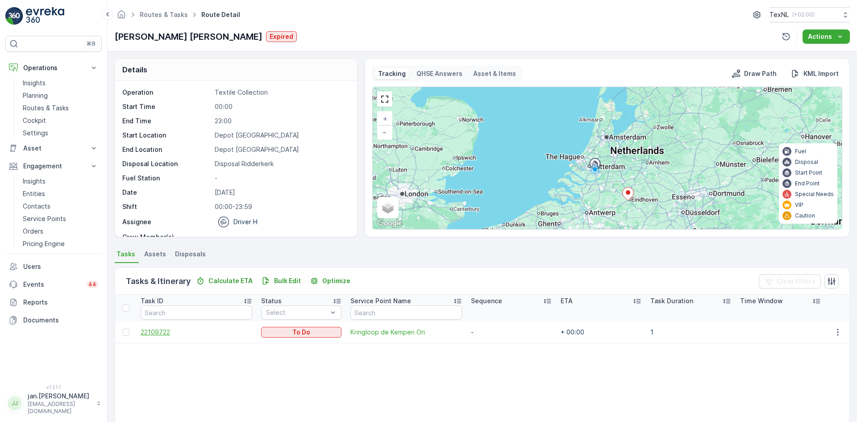
click at [164, 330] on span "22109722" at bounding box center [196, 332] width 111 height 9
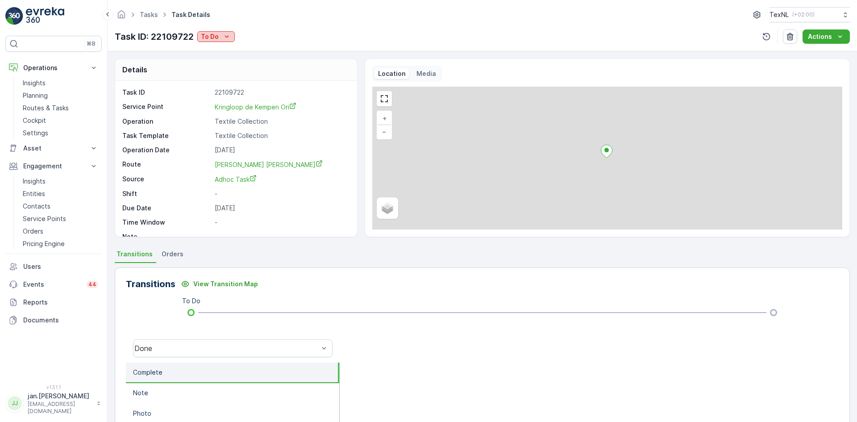
click at [222, 37] on div "To Do" at bounding box center [216, 36] width 30 height 9
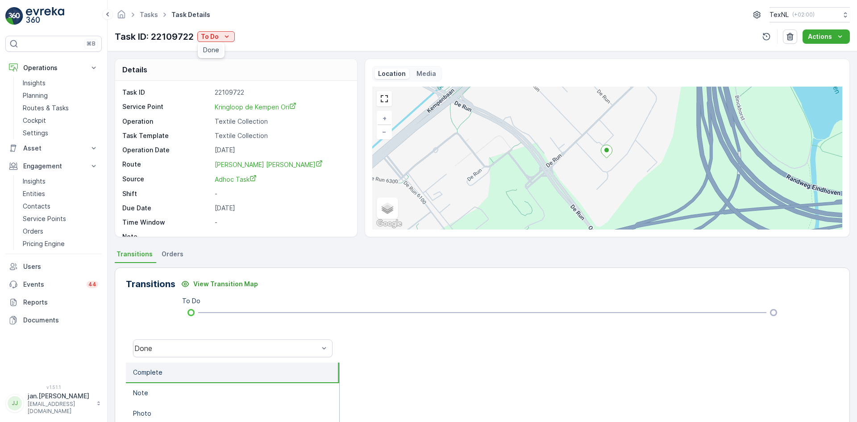
click at [218, 49] on span "Done" at bounding box center [211, 50] width 16 height 9
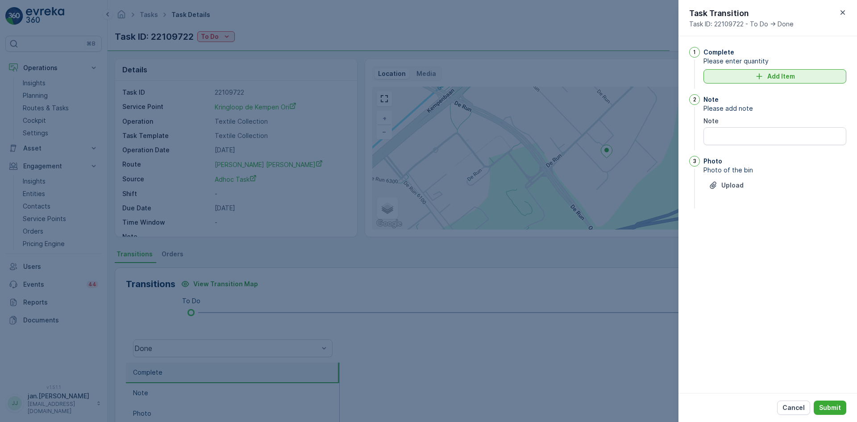
click at [771, 75] on p "Add Item" at bounding box center [782, 76] width 28 height 9
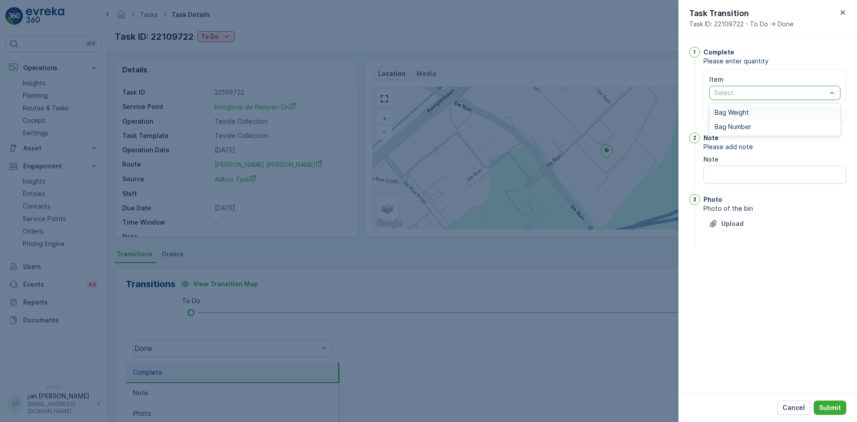
click at [736, 115] on span "Bag Weight" at bounding box center [732, 112] width 34 height 7
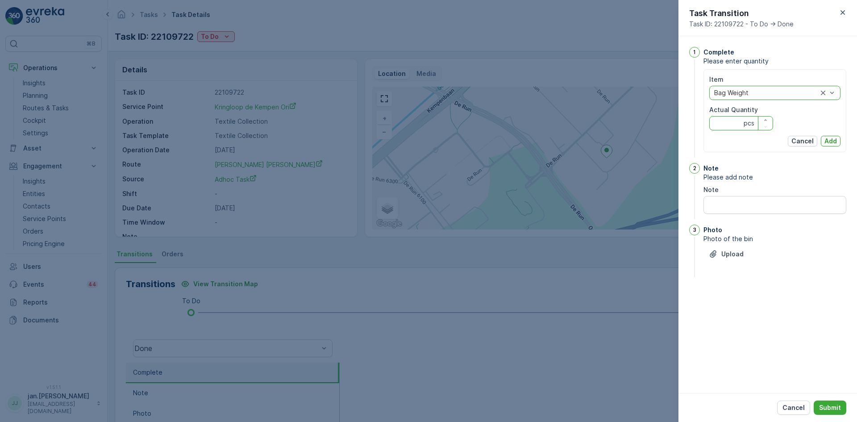
click at [728, 124] on Quantity "Actual Quantity" at bounding box center [742, 123] width 64 height 14
type Quantity "2200"
click at [828, 145] on p "Add" at bounding box center [831, 141] width 13 height 9
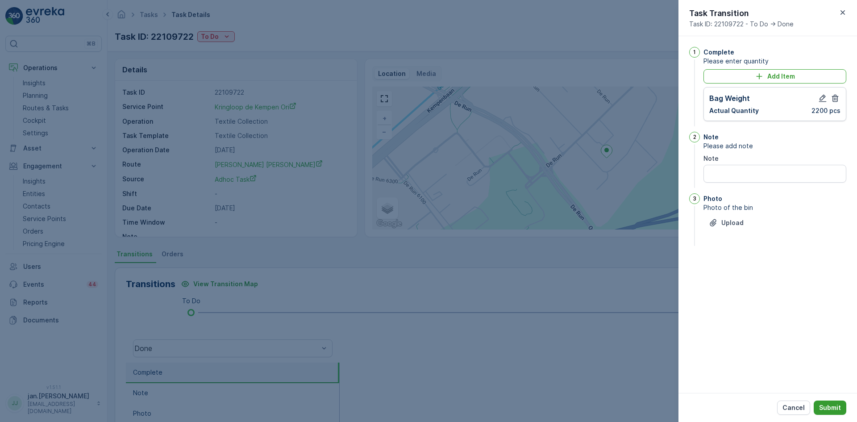
click at [829, 409] on p "Submit" at bounding box center [831, 407] width 22 height 9
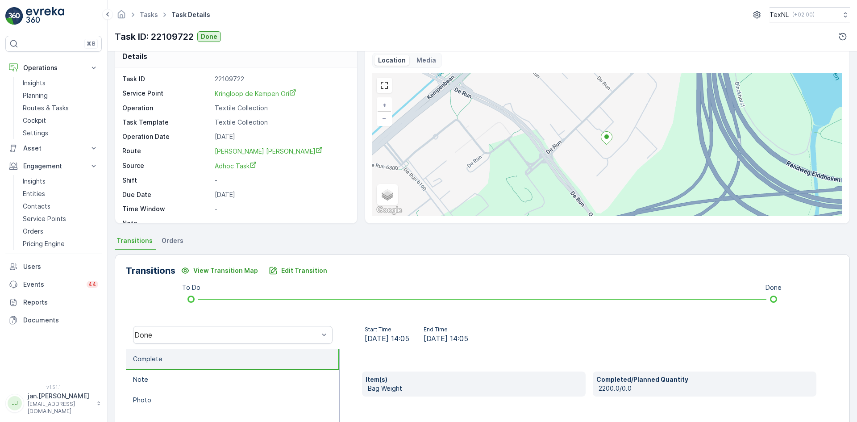
scroll to position [45, 0]
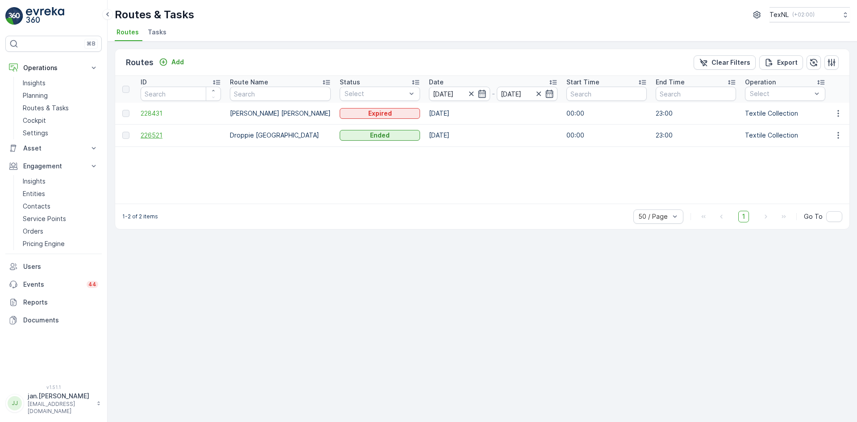
click at [151, 136] on span "226521" at bounding box center [181, 135] width 80 height 9
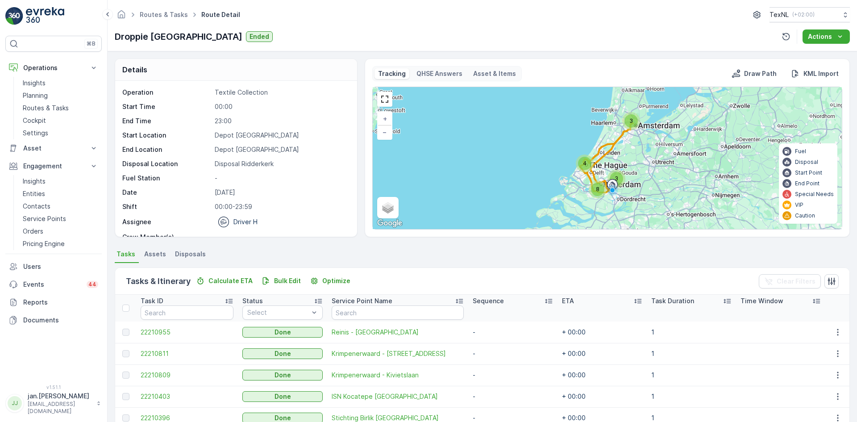
click at [191, 255] on span "Disposals" at bounding box center [190, 254] width 31 height 9
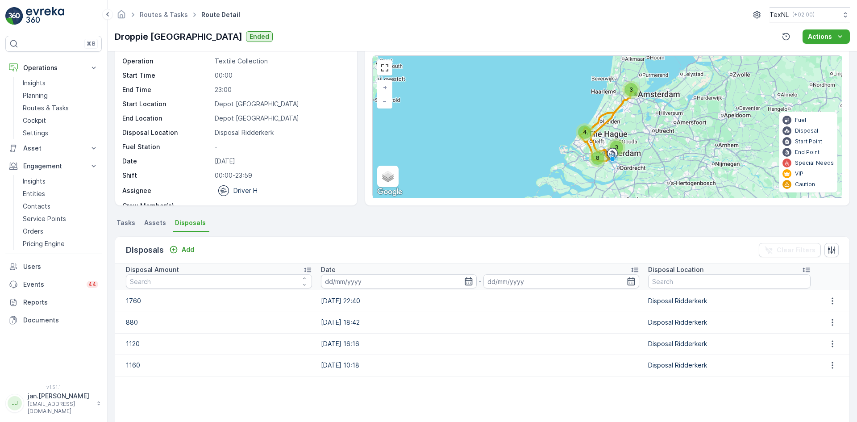
scroll to position [45, 0]
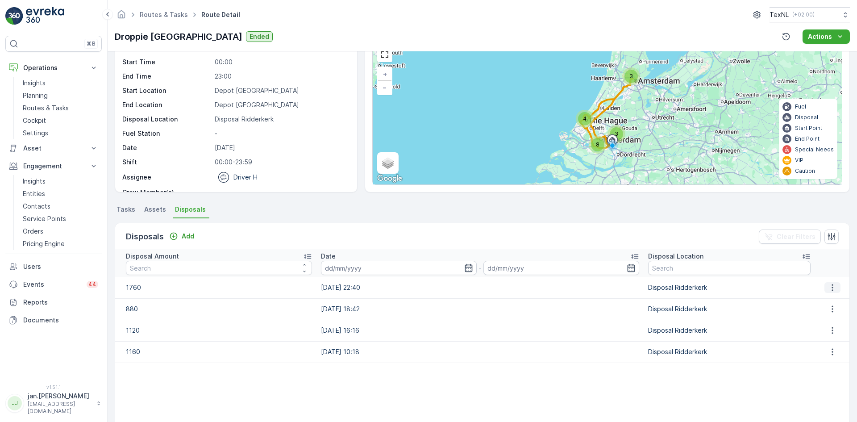
click at [832, 287] on icon "button" at bounding box center [832, 287] width 9 height 9
click at [820, 301] on span "Edit Disposal Amount" at bounding box center [820, 301] width 63 height 9
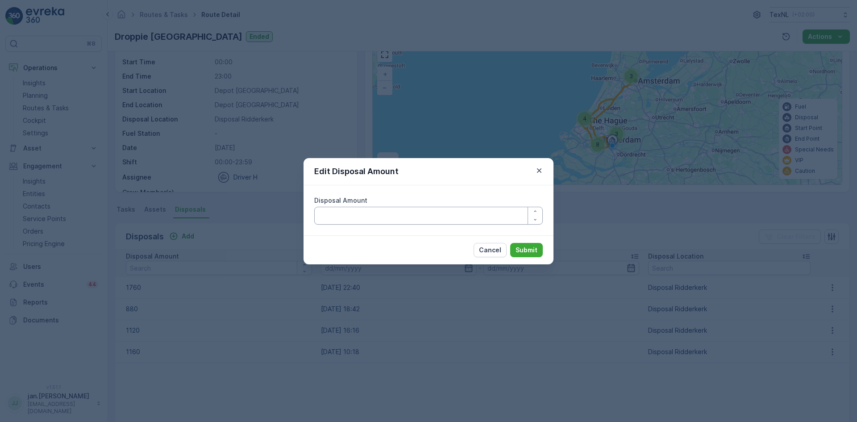
click at [475, 214] on Amount "Disposal Amount" at bounding box center [428, 216] width 229 height 18
type Amount "1750"
click at [532, 249] on p "Submit" at bounding box center [527, 250] width 22 height 9
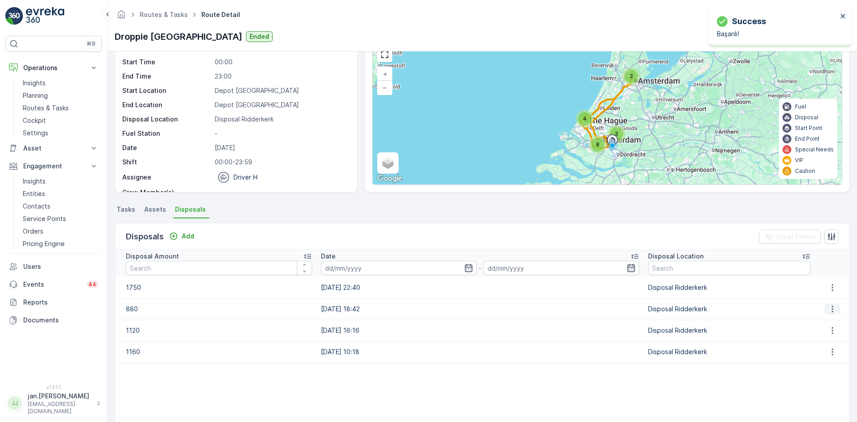
click at [832, 310] on icon "button" at bounding box center [832, 309] width 1 height 7
click at [816, 326] on span "Edit Disposal Amount" at bounding box center [820, 322] width 63 height 9
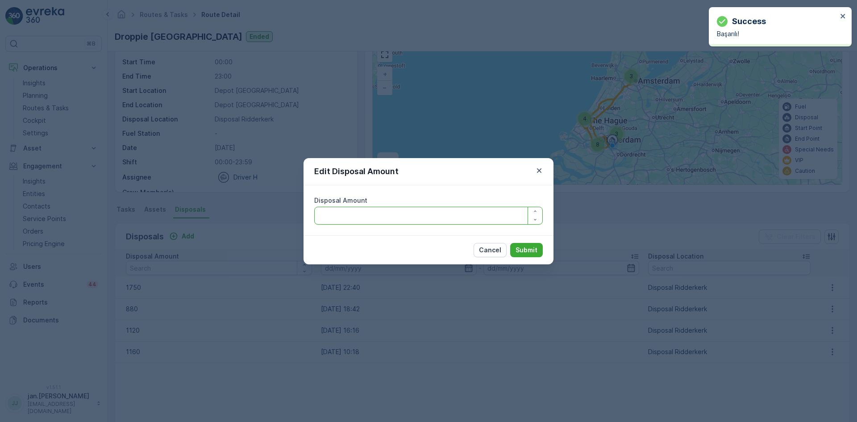
click at [438, 216] on Amount "Disposal Amount" at bounding box center [428, 216] width 229 height 18
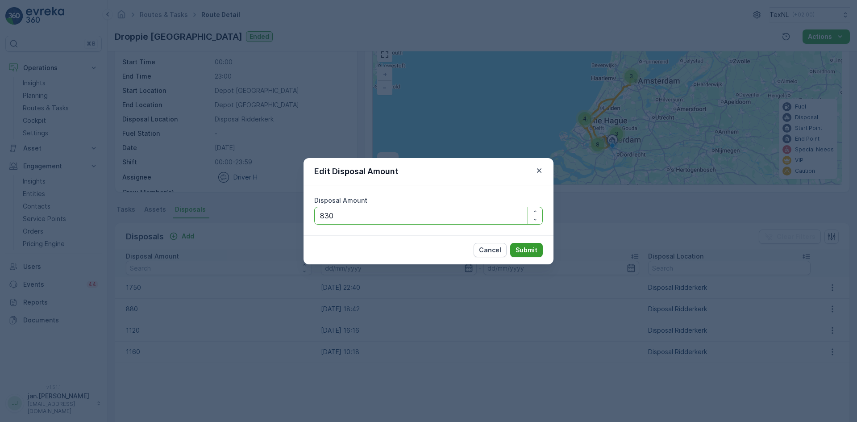
type Amount "830"
click at [522, 245] on button "Submit" at bounding box center [526, 250] width 33 height 14
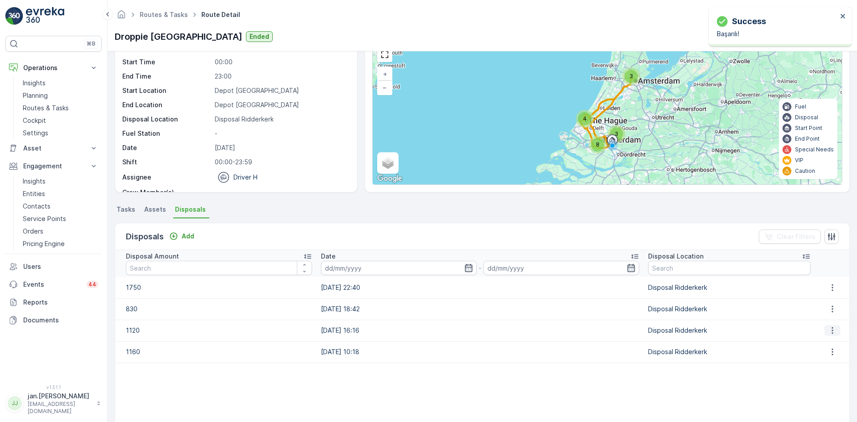
click at [831, 331] on icon "button" at bounding box center [832, 330] width 9 height 9
click at [820, 343] on span "Edit Disposal Amount" at bounding box center [820, 343] width 63 height 9
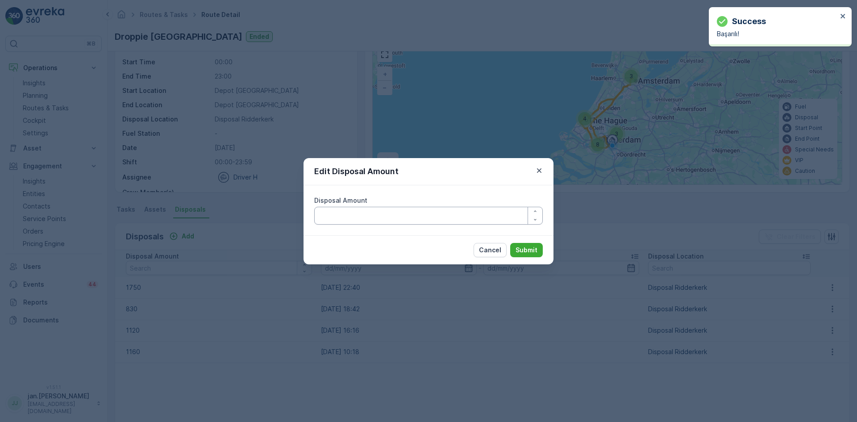
click at [411, 217] on Amount "Disposal Amount" at bounding box center [428, 216] width 229 height 18
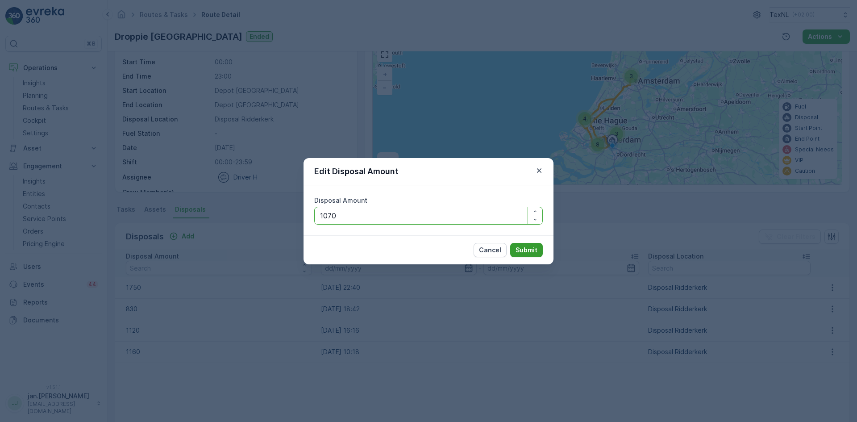
type Amount "1070"
click at [527, 251] on p "Submit" at bounding box center [527, 250] width 22 height 9
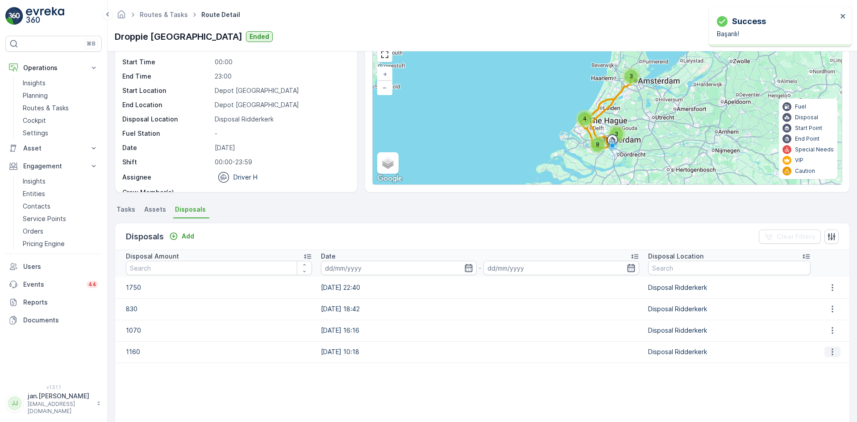
click at [828, 352] on icon "button" at bounding box center [832, 351] width 9 height 9
click at [820, 360] on div "Edit Disposal Amount" at bounding box center [821, 365] width 70 height 13
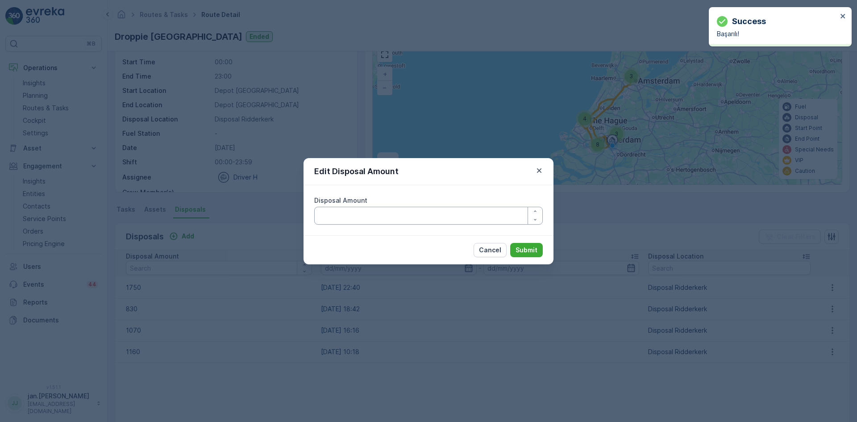
click at [410, 217] on Amount "Disposal Amount" at bounding box center [428, 216] width 229 height 18
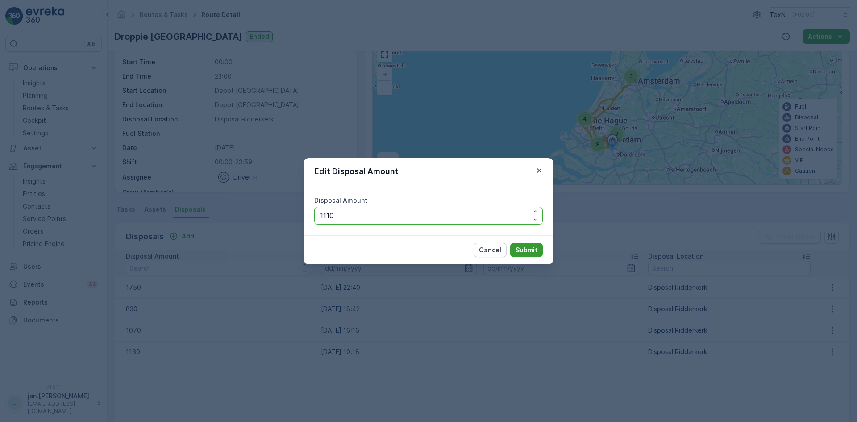
type Amount "1110"
click at [529, 249] on p "Submit" at bounding box center [527, 250] width 22 height 9
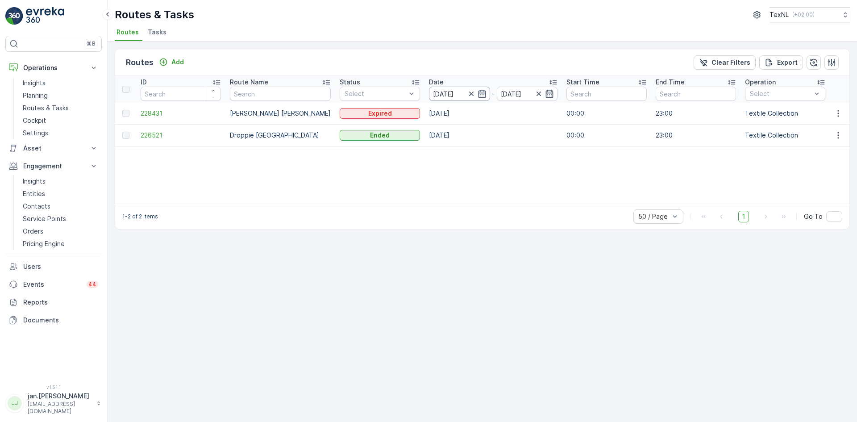
click at [429, 96] on input "[DATE]" at bounding box center [459, 94] width 61 height 14
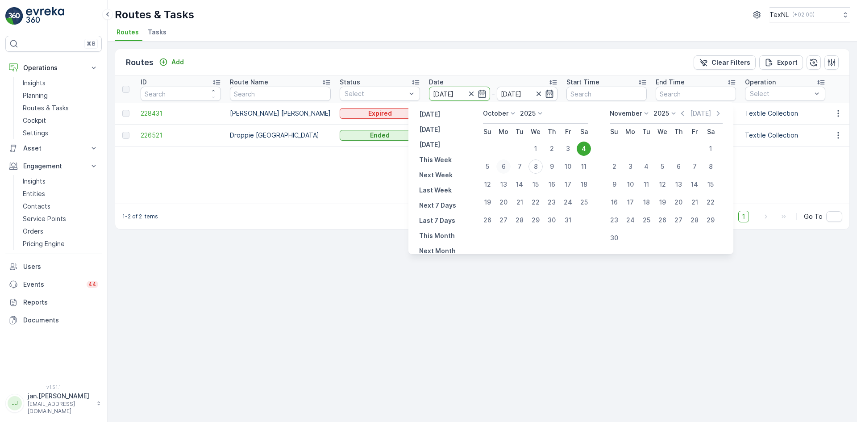
click at [502, 167] on div "6" at bounding box center [504, 166] width 14 height 14
type input "[DATE]"
click at [502, 167] on div "6" at bounding box center [504, 166] width 14 height 14
type input "[DATE]"
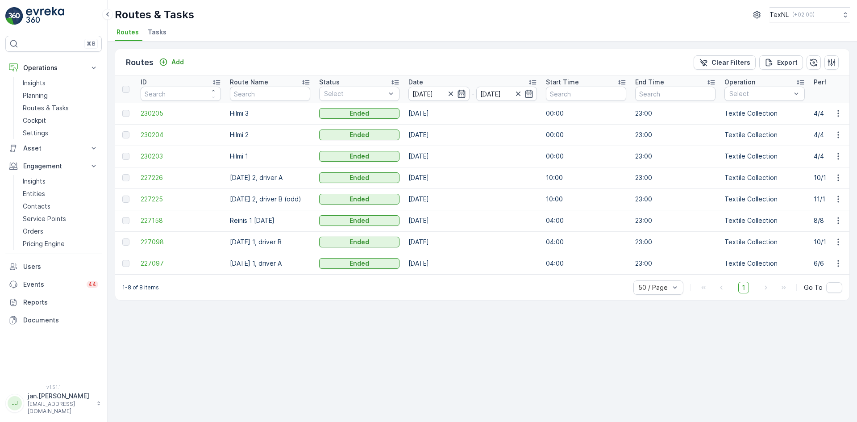
click at [147, 118] on td "230205" at bounding box center [180, 113] width 89 height 21
click at [149, 114] on span "230205" at bounding box center [181, 113] width 80 height 9
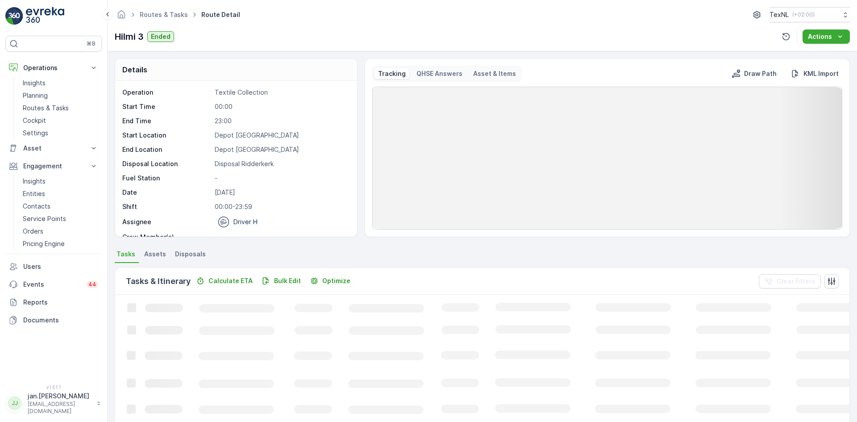
click at [193, 252] on span "Disposals" at bounding box center [190, 254] width 31 height 9
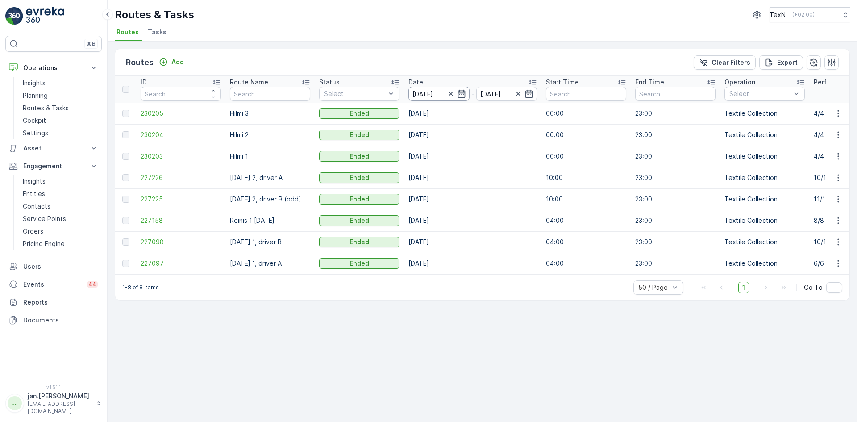
click at [435, 97] on input "[DATE]" at bounding box center [439, 94] width 61 height 14
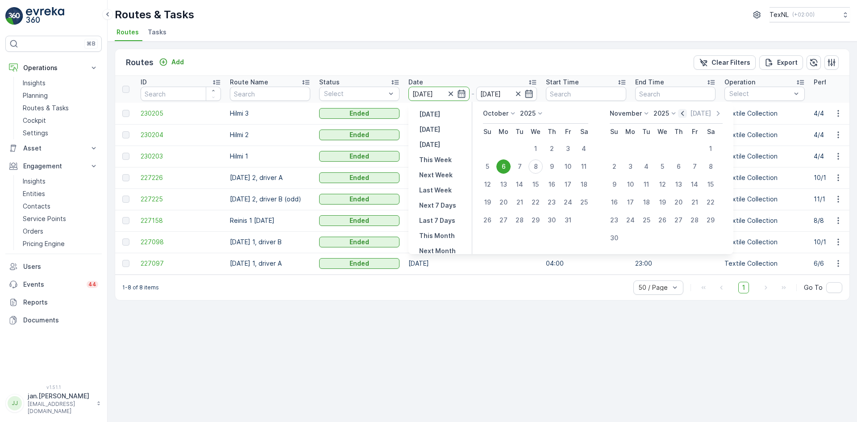
click at [680, 113] on icon "button" at bounding box center [682, 113] width 9 height 9
click at [504, 222] on div "29" at bounding box center [504, 220] width 14 height 14
type input "[DATE]"
click at [504, 222] on div "29" at bounding box center [504, 220] width 14 height 14
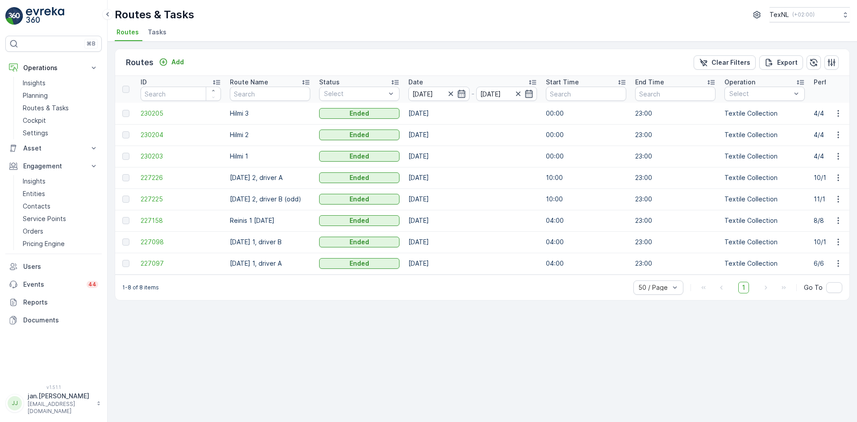
type input "[DATE]"
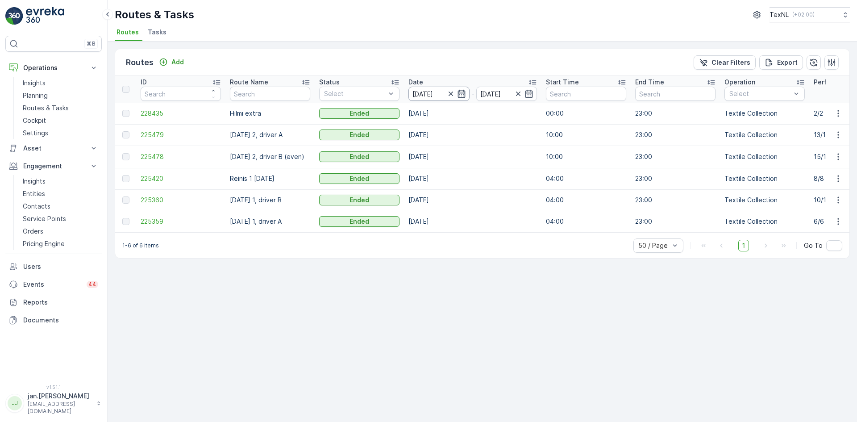
click at [423, 90] on input "[DATE]" at bounding box center [439, 94] width 61 height 14
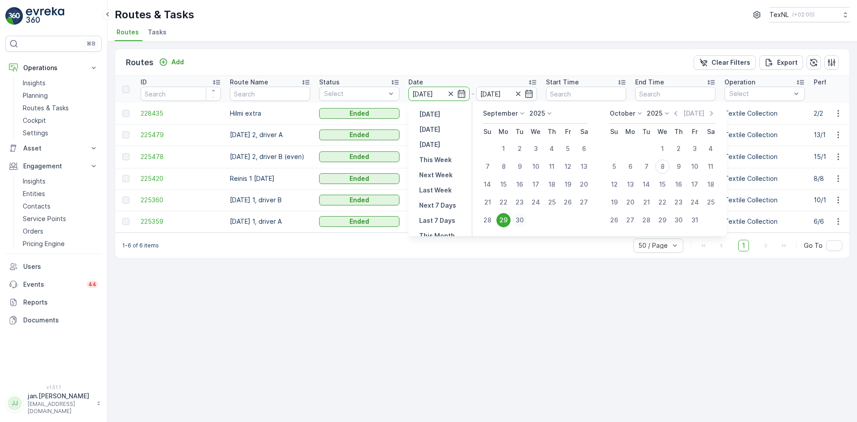
click at [521, 221] on div "30" at bounding box center [520, 220] width 14 height 14
type input "[DATE]"
click at [521, 221] on div "30" at bounding box center [520, 220] width 14 height 14
type input "[DATE]"
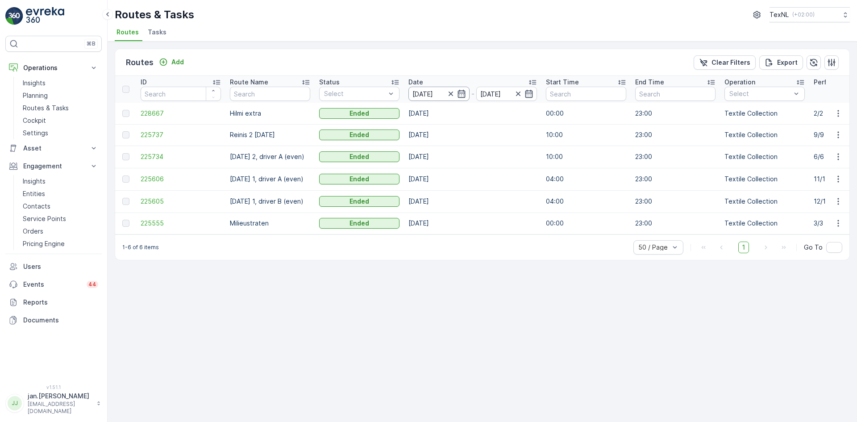
click at [422, 92] on input "[DATE]" at bounding box center [439, 94] width 61 height 14
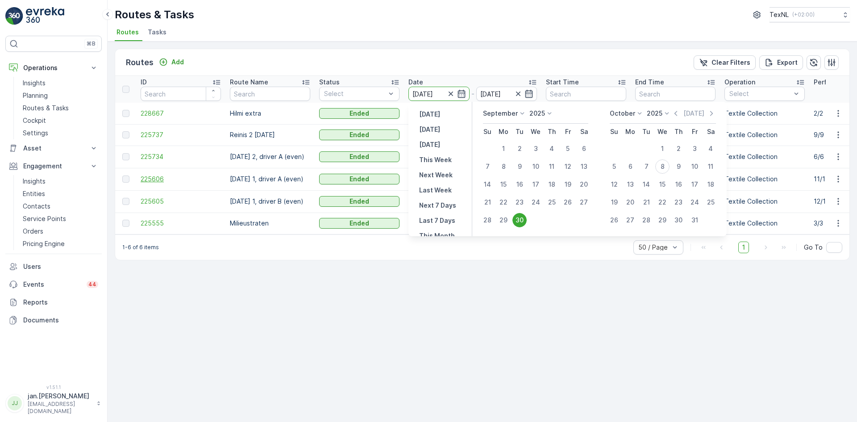
click at [202, 183] on span "225606" at bounding box center [181, 179] width 80 height 9
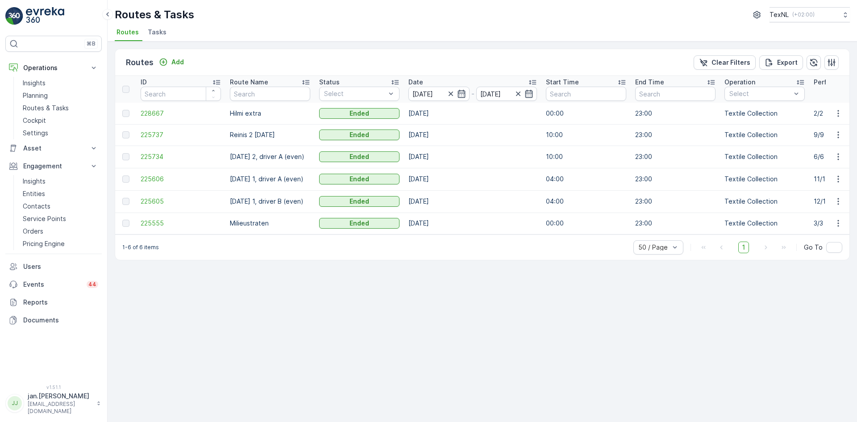
click at [140, 116] on td "228667" at bounding box center [180, 113] width 89 height 21
click at [152, 114] on span "228667" at bounding box center [181, 113] width 80 height 9
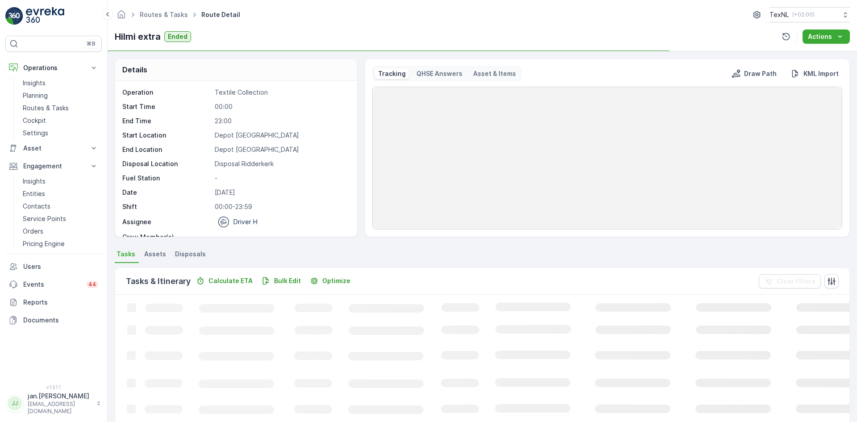
click at [192, 254] on span "Disposals" at bounding box center [190, 254] width 31 height 9
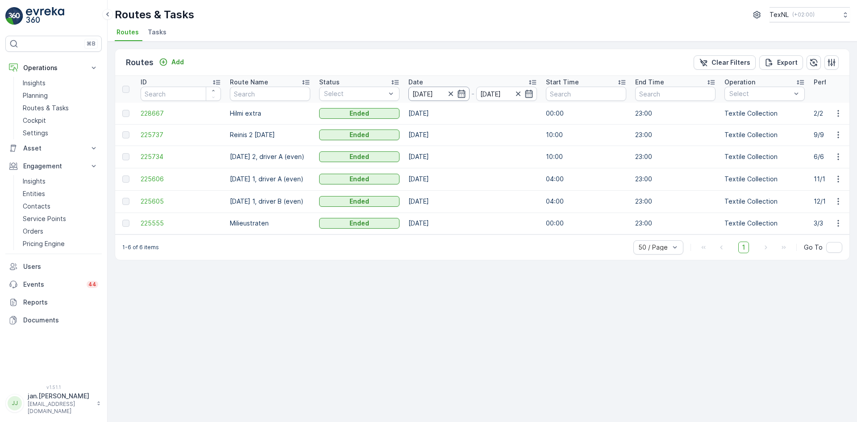
click at [425, 96] on input "[DATE]" at bounding box center [439, 94] width 61 height 14
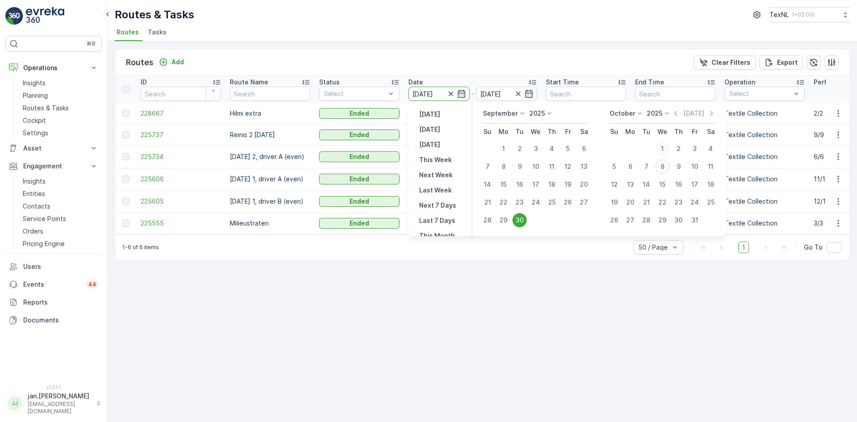
click at [662, 150] on div "1" at bounding box center [663, 149] width 14 height 14
type input "[DATE]"
click at [662, 150] on div "1" at bounding box center [663, 149] width 14 height 14
type input "[DATE]"
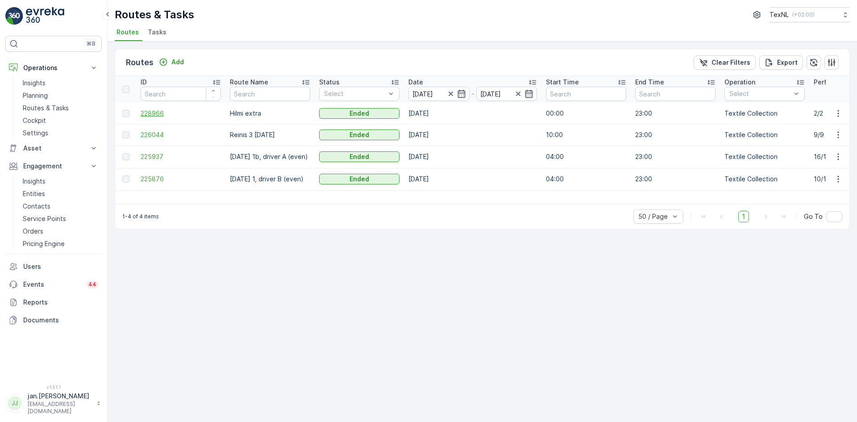
click at [159, 114] on span "228966" at bounding box center [181, 113] width 80 height 9
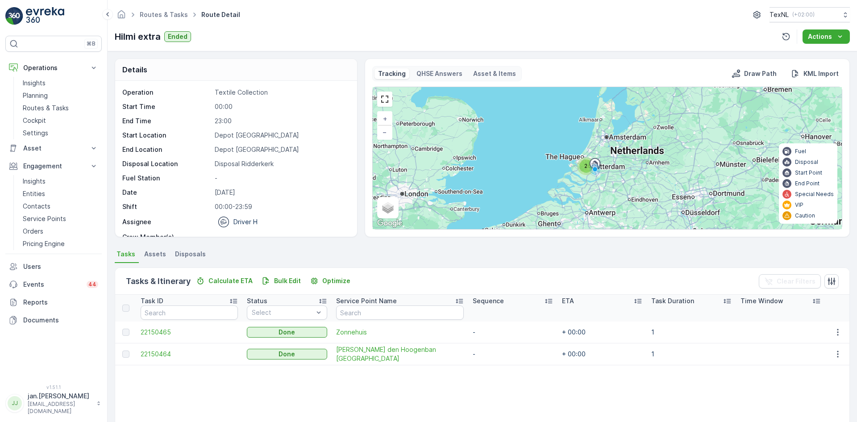
click at [192, 254] on span "Disposals" at bounding box center [190, 254] width 31 height 9
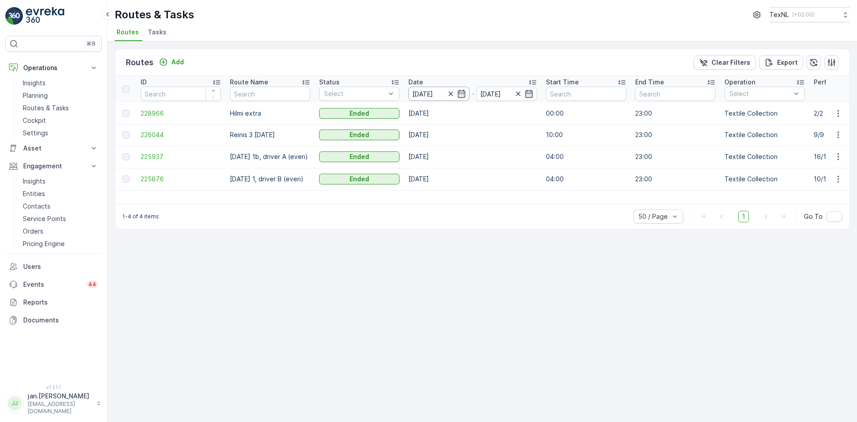
click at [433, 94] on input "[DATE]" at bounding box center [439, 94] width 61 height 14
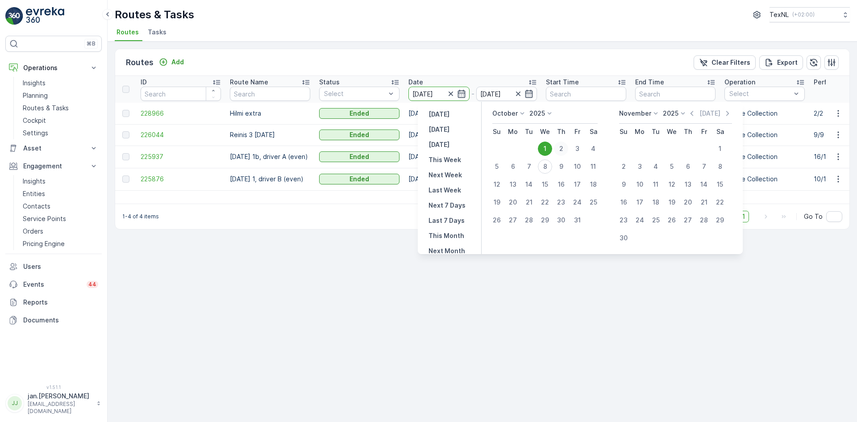
click at [564, 153] on div "2" at bounding box center [561, 149] width 14 height 14
type input "[DATE]"
click at [564, 153] on div "2" at bounding box center [561, 149] width 14 height 14
type input "[DATE]"
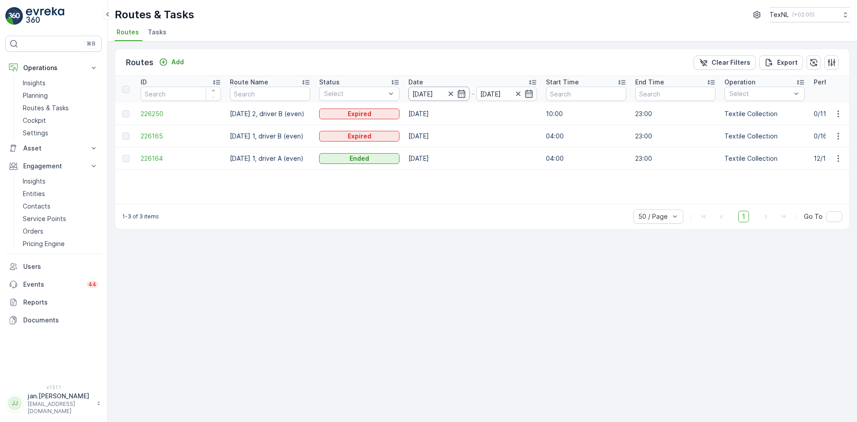
click at [430, 93] on input "[DATE]" at bounding box center [439, 94] width 61 height 14
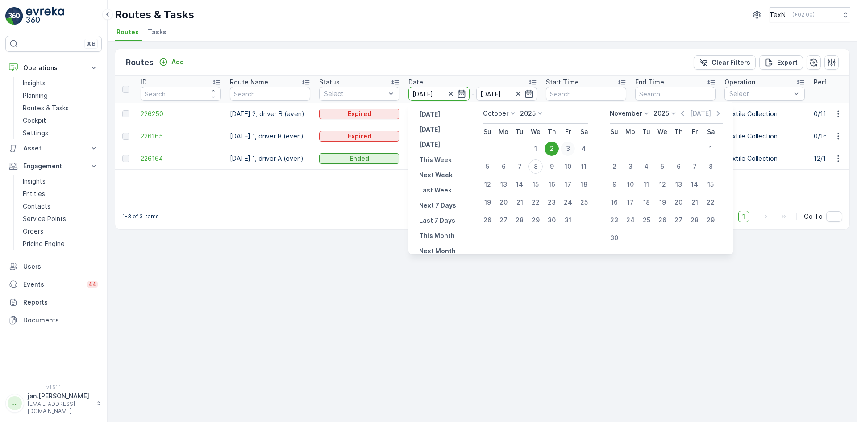
click at [569, 151] on div "3" at bounding box center [568, 149] width 14 height 14
type input "[DATE]"
click at [569, 151] on div "3" at bounding box center [568, 149] width 14 height 14
type input "[DATE]"
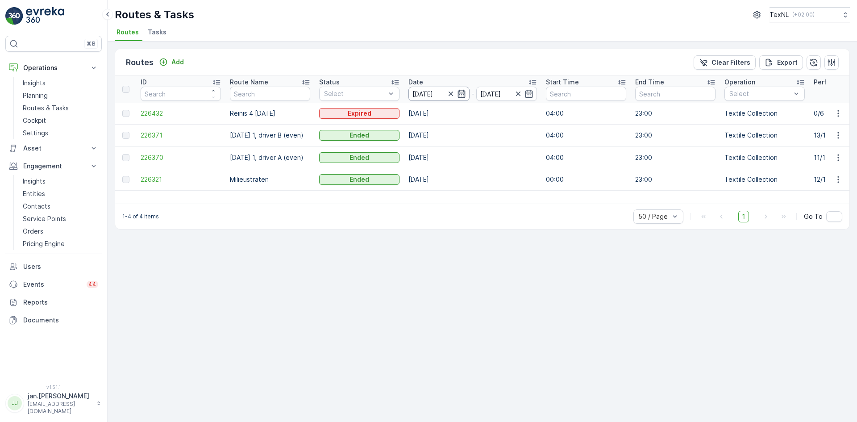
drag, startPoint x: 420, startPoint y: 94, endPoint x: 448, endPoint y: 100, distance: 28.1
click at [420, 94] on input "[DATE]" at bounding box center [439, 94] width 61 height 14
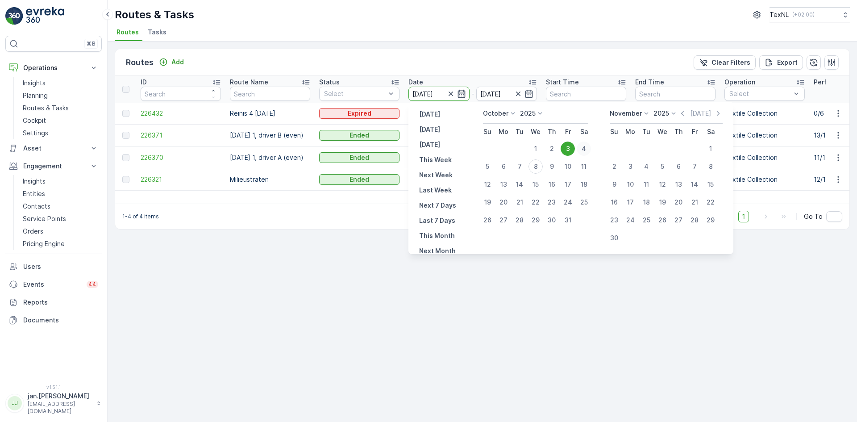
click at [584, 149] on div "4" at bounding box center [584, 149] width 14 height 14
type input "[DATE]"
click at [584, 149] on div "4" at bounding box center [584, 149] width 14 height 14
type input "[DATE]"
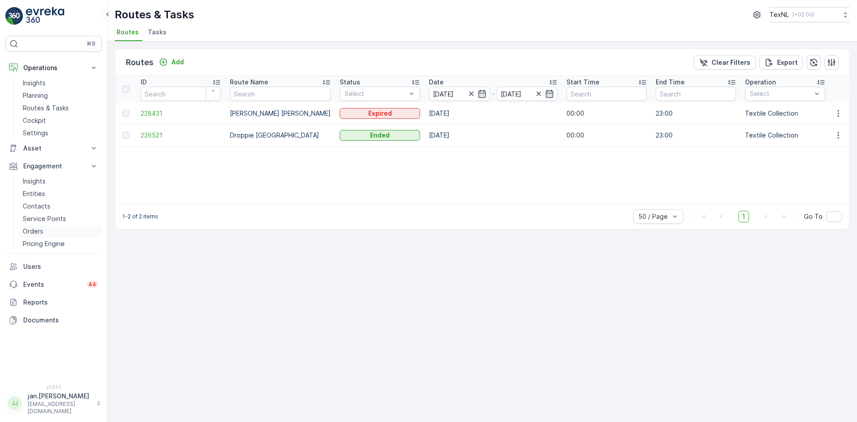
click at [34, 228] on p "Orders" at bounding box center [33, 231] width 21 height 9
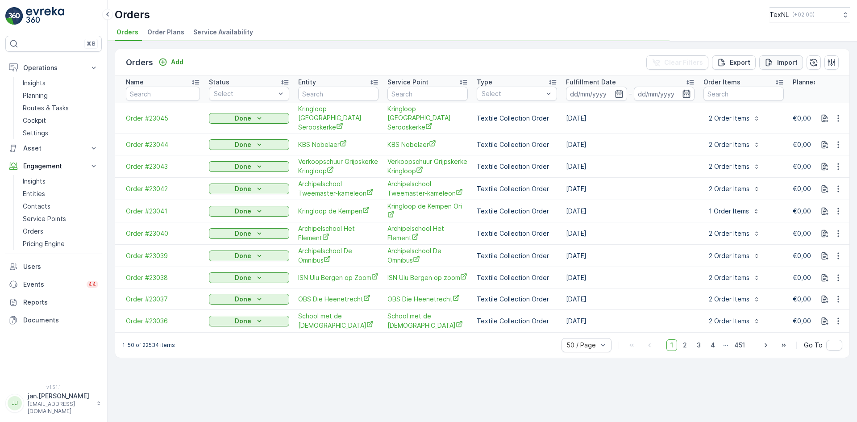
click at [789, 63] on p "Import" at bounding box center [788, 62] width 21 height 9
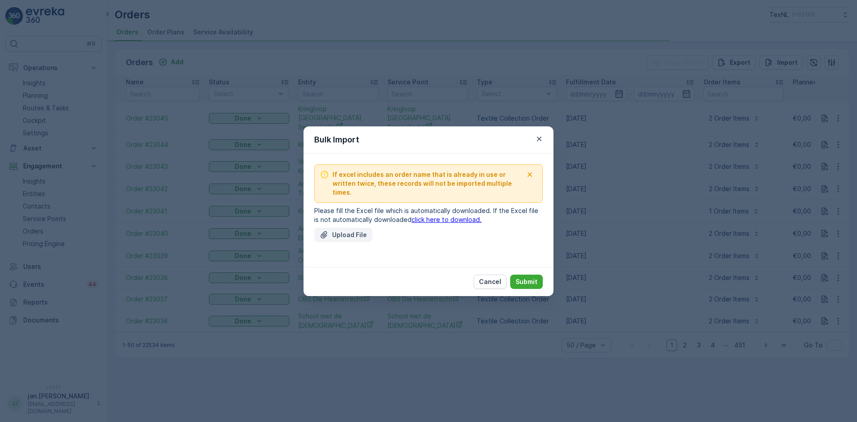
click at [327, 232] on icon "Upload File" at bounding box center [324, 234] width 9 height 9
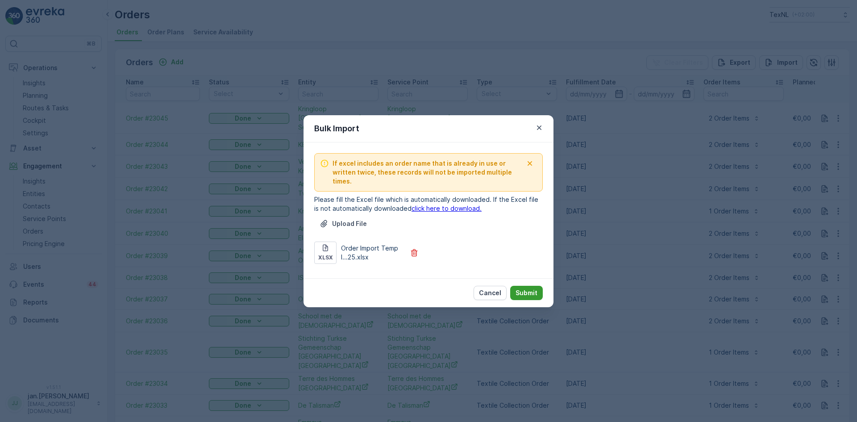
click at [527, 290] on p "Submit" at bounding box center [527, 293] width 22 height 9
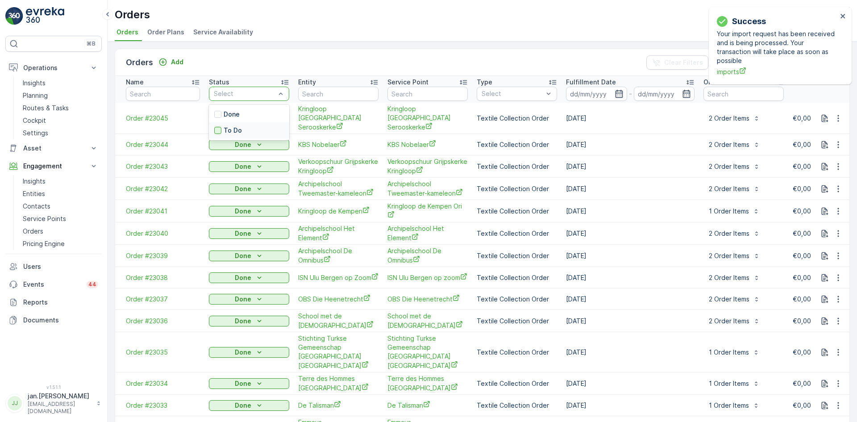
click at [220, 130] on div at bounding box center [217, 130] width 7 height 7
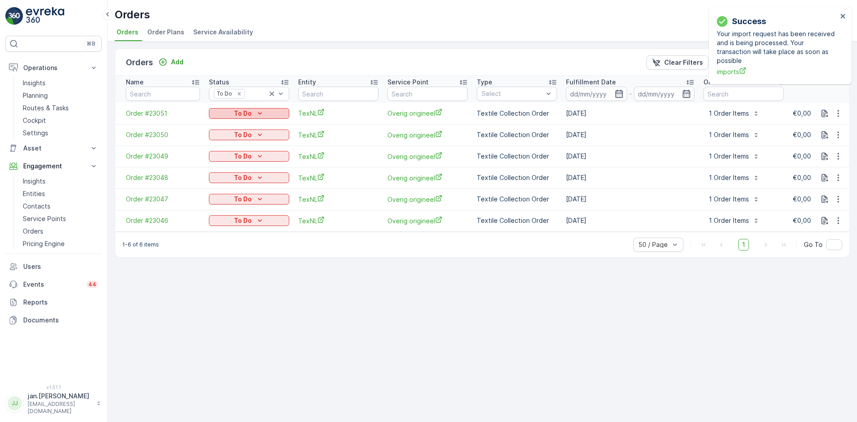
click at [222, 111] on div "To Do" at bounding box center [249, 113] width 73 height 9
click at [218, 122] on span "Done" at bounding box center [222, 126] width 16 height 9
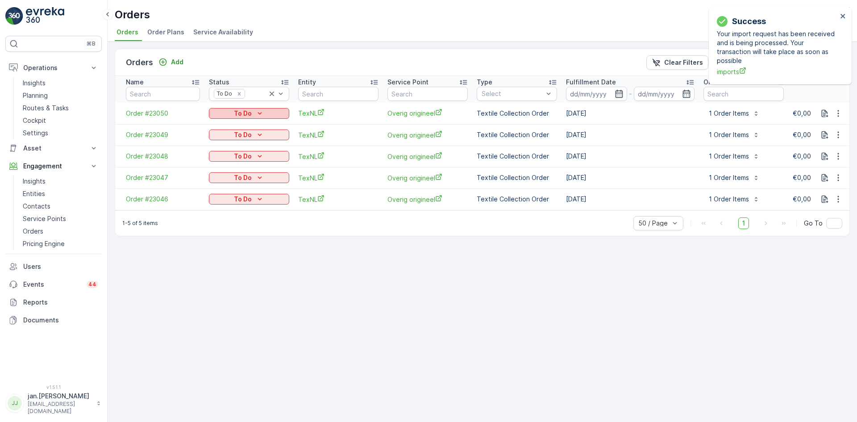
click at [242, 112] on p "To Do" at bounding box center [243, 113] width 18 height 9
click at [219, 123] on span "Done" at bounding box center [222, 126] width 16 height 9
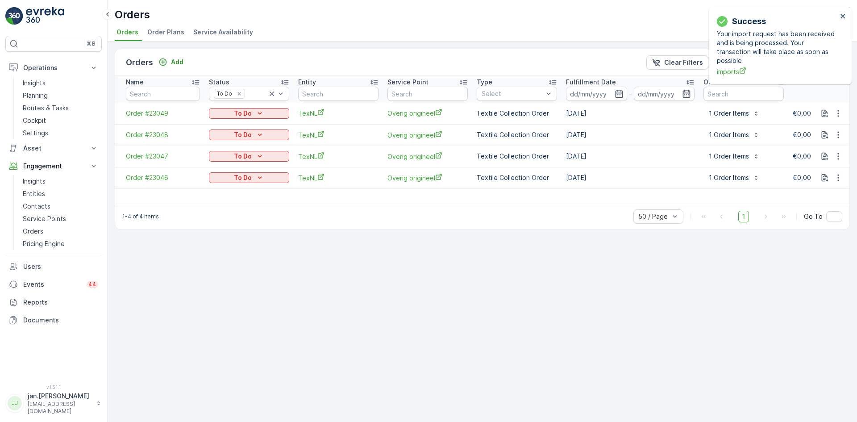
click at [243, 113] on p "To Do" at bounding box center [243, 113] width 18 height 9
click at [225, 128] on span "Done" at bounding box center [222, 126] width 16 height 9
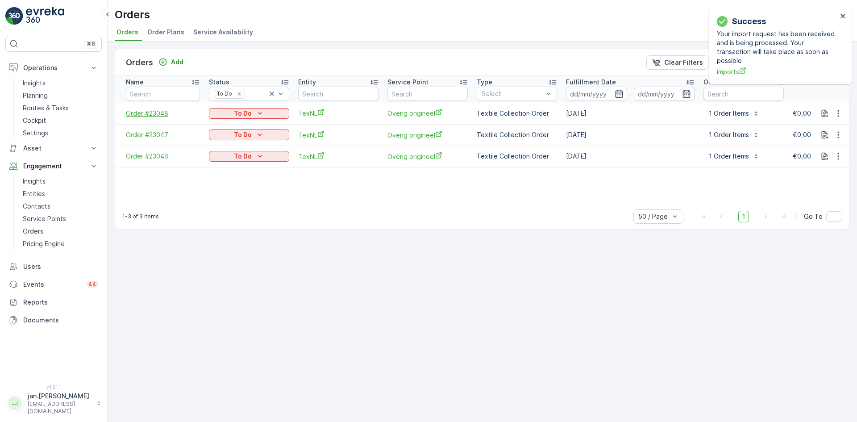
click at [156, 114] on span "Order #23048" at bounding box center [163, 113] width 74 height 9
click at [258, 115] on icon "To Do" at bounding box center [259, 113] width 9 height 9
click at [226, 122] on span "Done" at bounding box center [222, 126] width 16 height 9
click at [252, 111] on div "To Do" at bounding box center [249, 113] width 73 height 9
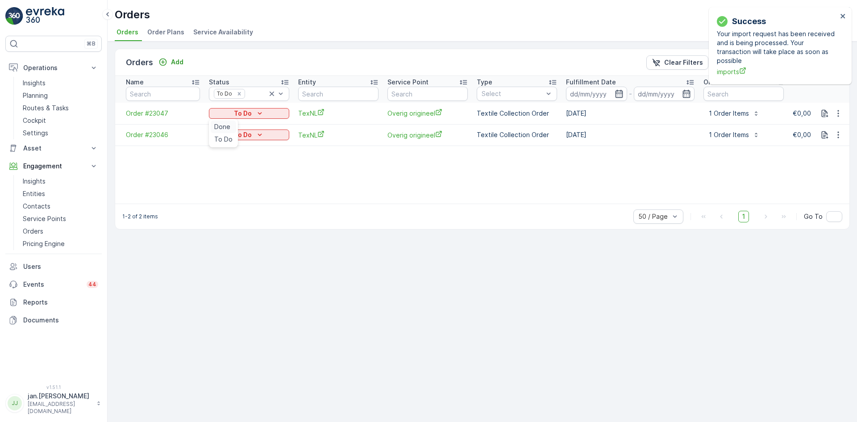
click at [222, 128] on span "Done" at bounding box center [222, 126] width 16 height 9
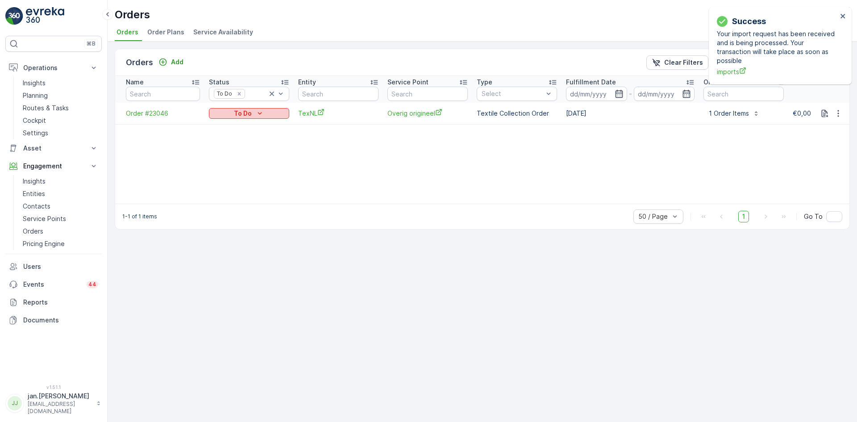
click at [237, 114] on p "To Do" at bounding box center [243, 113] width 18 height 9
click at [222, 128] on span "Done" at bounding box center [222, 126] width 16 height 9
